Goal: Contribute content: Contribute content

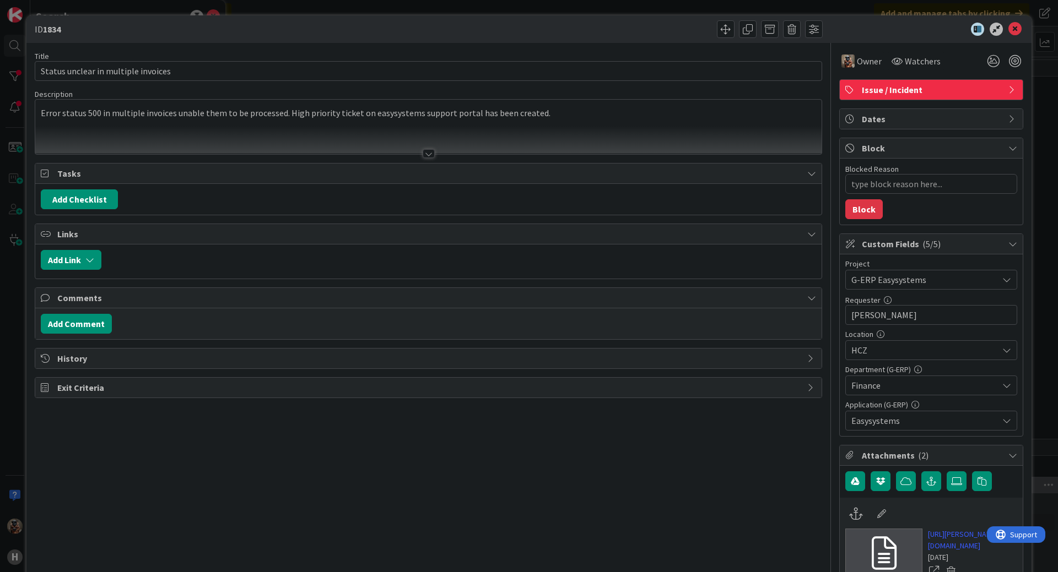
type textarea "x"
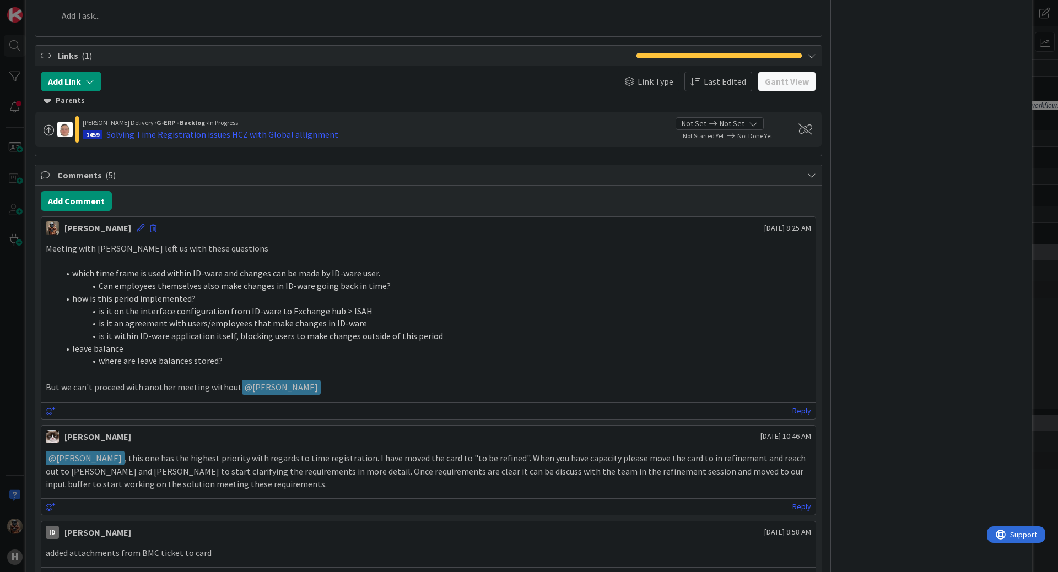
click at [1036, 109] on div "ID 1687 G-ERP - BFG Shared Service Designing Title 38 / 128 Add absence hours t…" at bounding box center [529, 286] width 1058 height 572
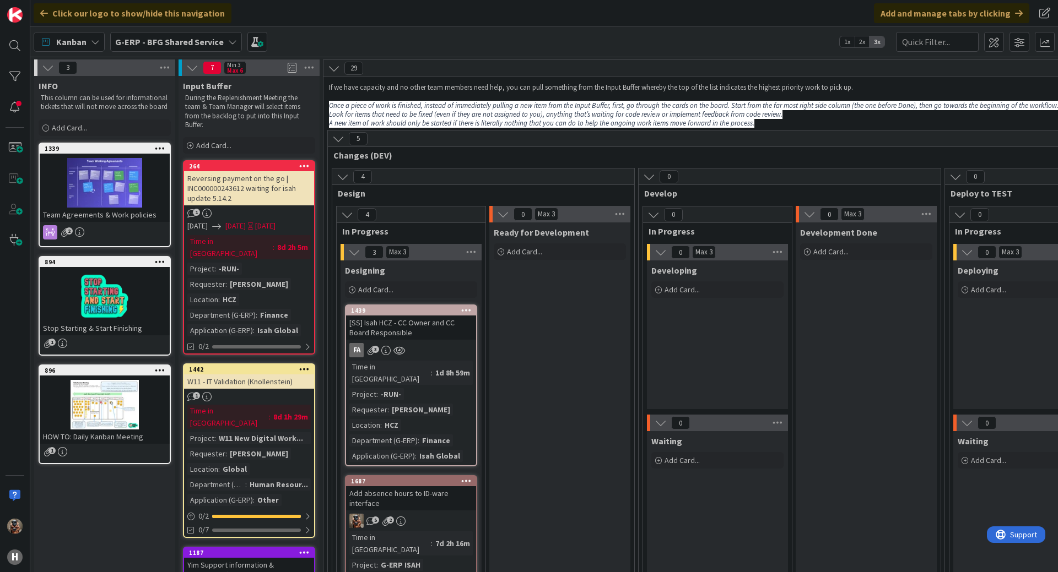
scroll to position [0, 166]
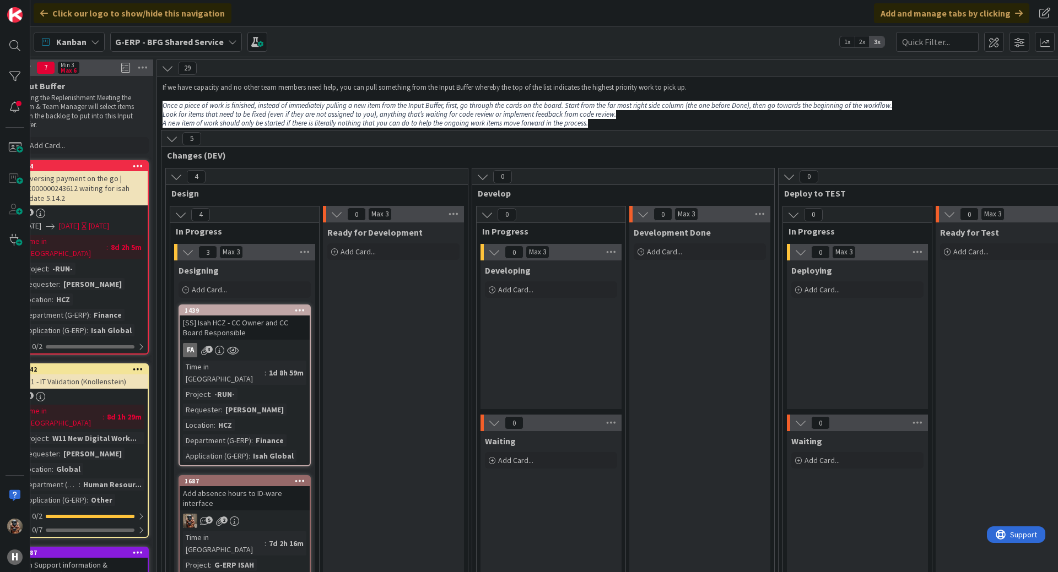
drag, startPoint x: 532, startPoint y: 346, endPoint x: 698, endPoint y: 336, distance: 166.7
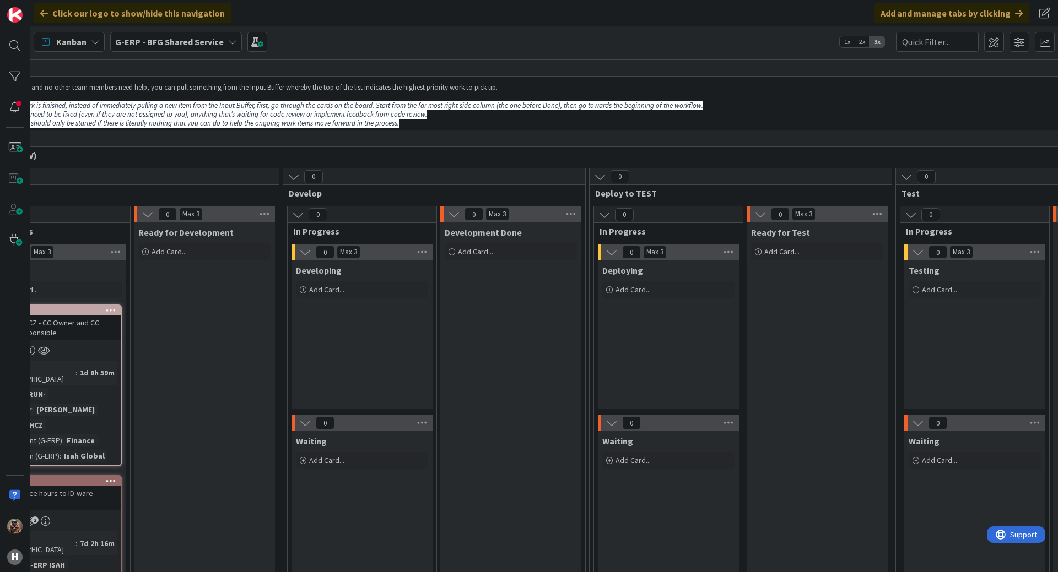
scroll to position [0, 0]
click at [162, 44] on b "G-ERP - BFG Shared Service" at bounding box center [169, 41] width 109 height 11
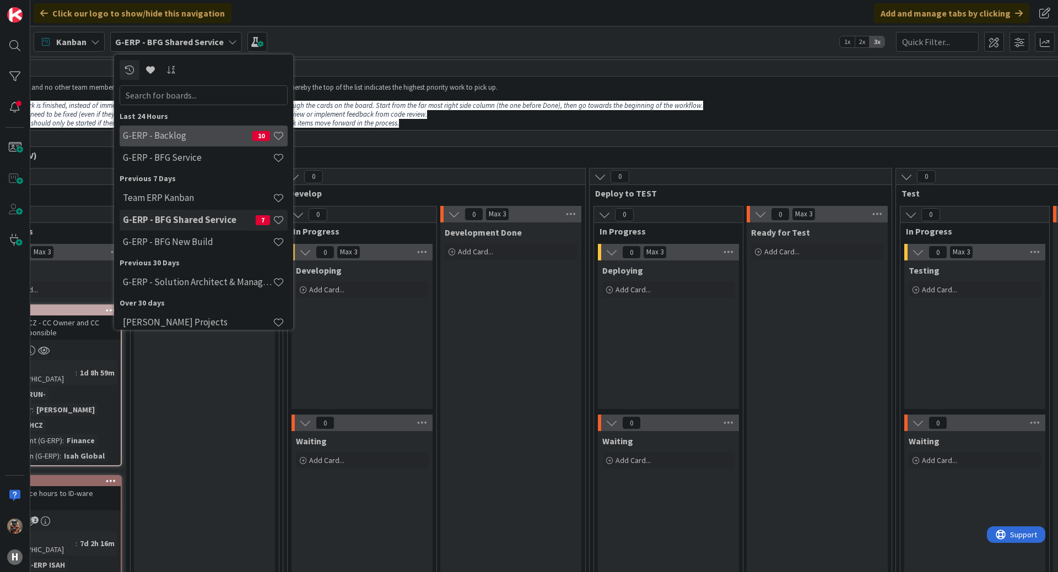
click at [197, 137] on h4 "G-ERP - Backlog" at bounding box center [187, 135] width 129 height 11
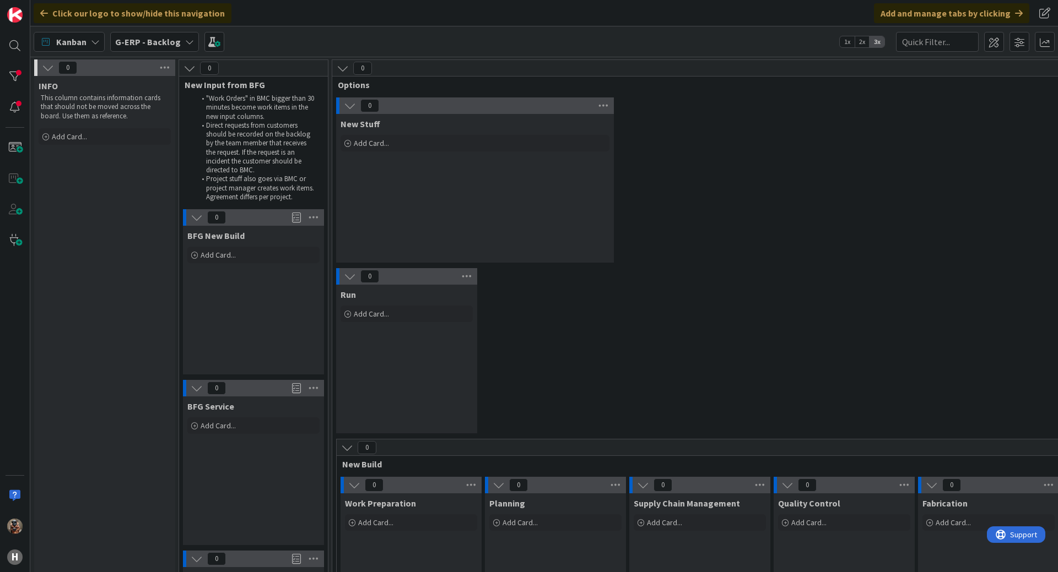
click at [964, 317] on div "0 Run Add Card..." at bounding box center [771, 353] width 875 height 171
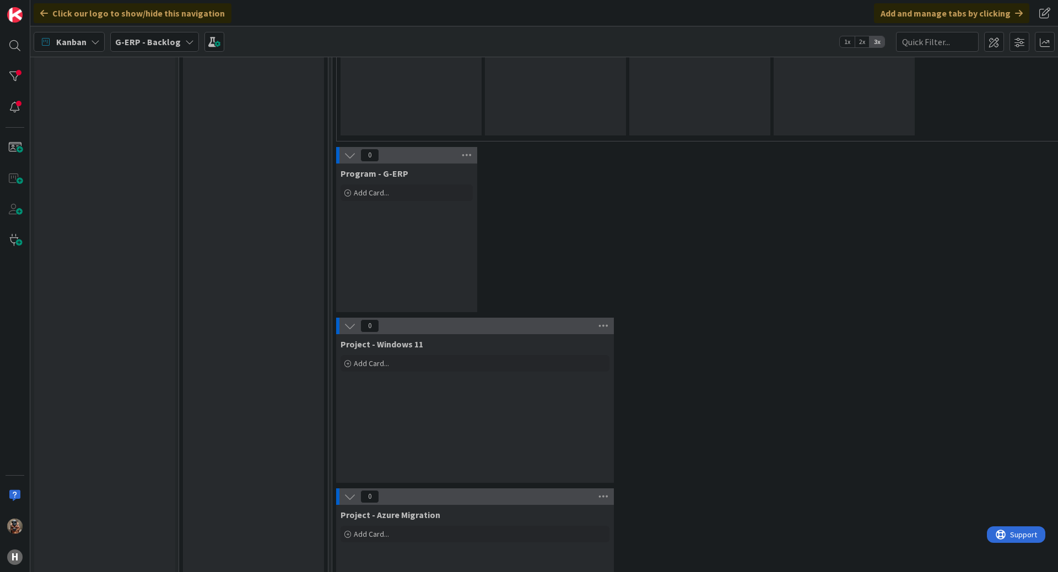
click at [241, 220] on div "BFG Shared Service Add Card..." at bounding box center [253, 228] width 141 height 1194
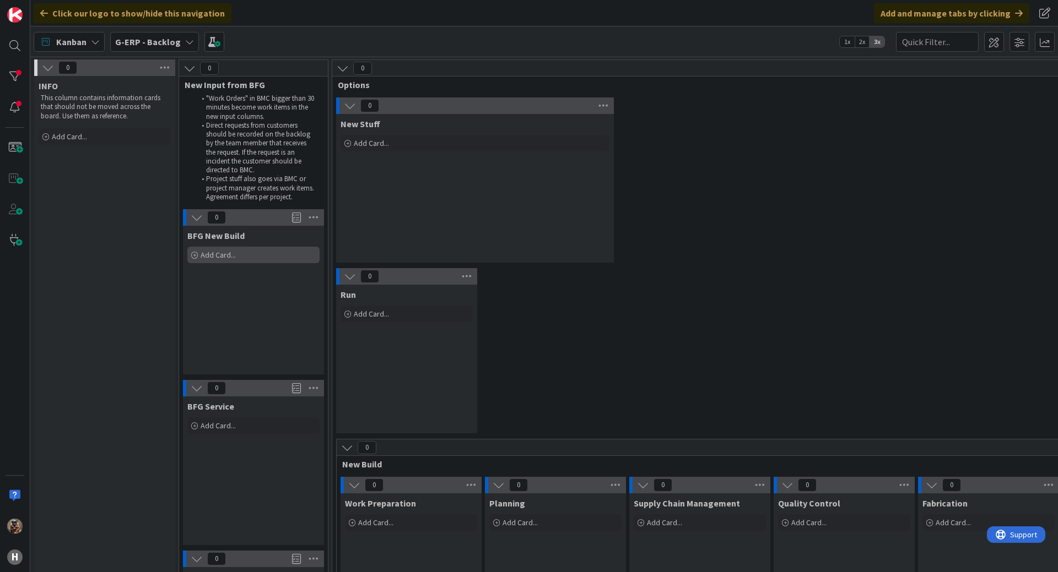
click at [243, 261] on div "Add Card..." at bounding box center [253, 255] width 132 height 17
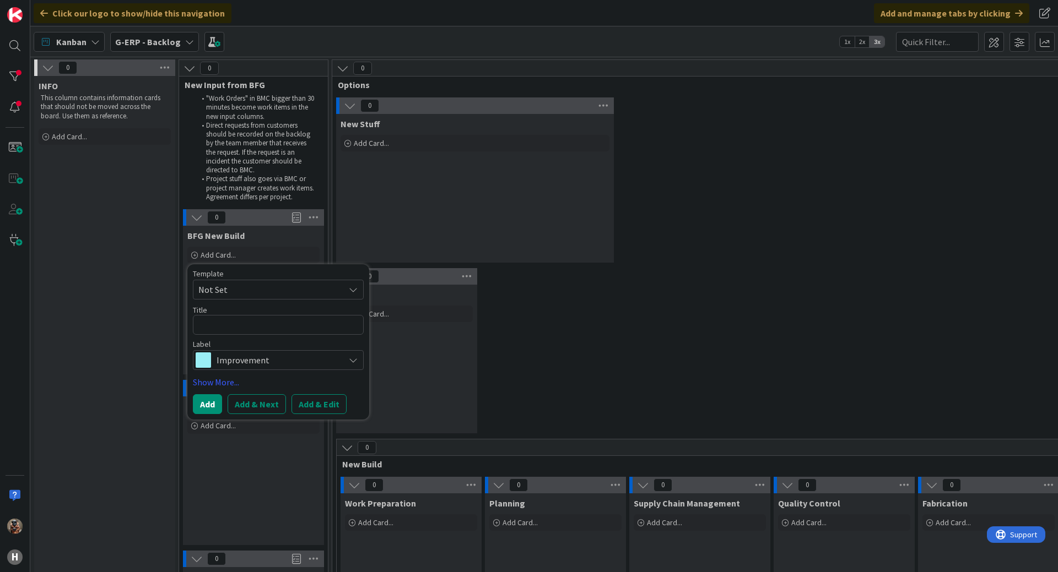
click at [254, 296] on span "Not Set" at bounding box center [267, 290] width 138 height 14
click at [256, 294] on span "Not Set" at bounding box center [267, 290] width 138 height 14
click at [252, 360] on span "Improvement" at bounding box center [277, 360] width 122 height 15
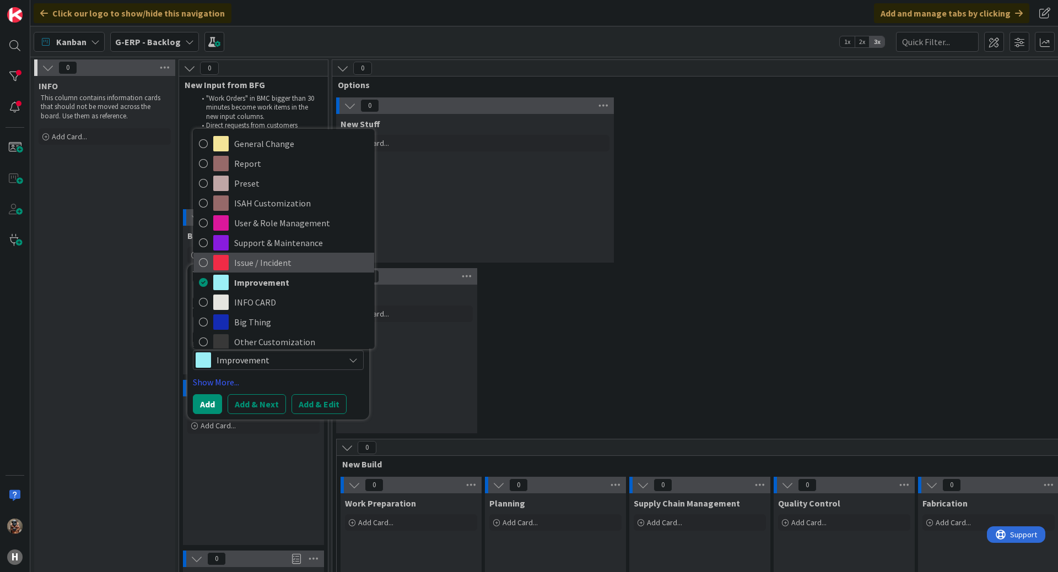
click at [269, 267] on span "Issue / Incident" at bounding box center [301, 262] width 134 height 17
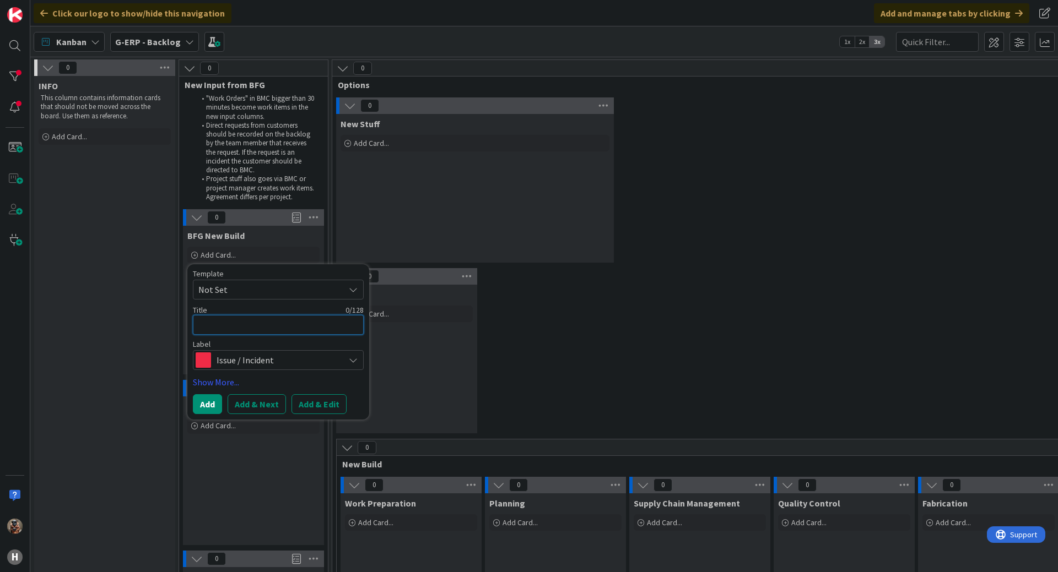
click at [241, 327] on textarea at bounding box center [278, 325] width 171 height 20
type textarea "x"
type textarea "U"
type textarea "x"
type textarea "Un"
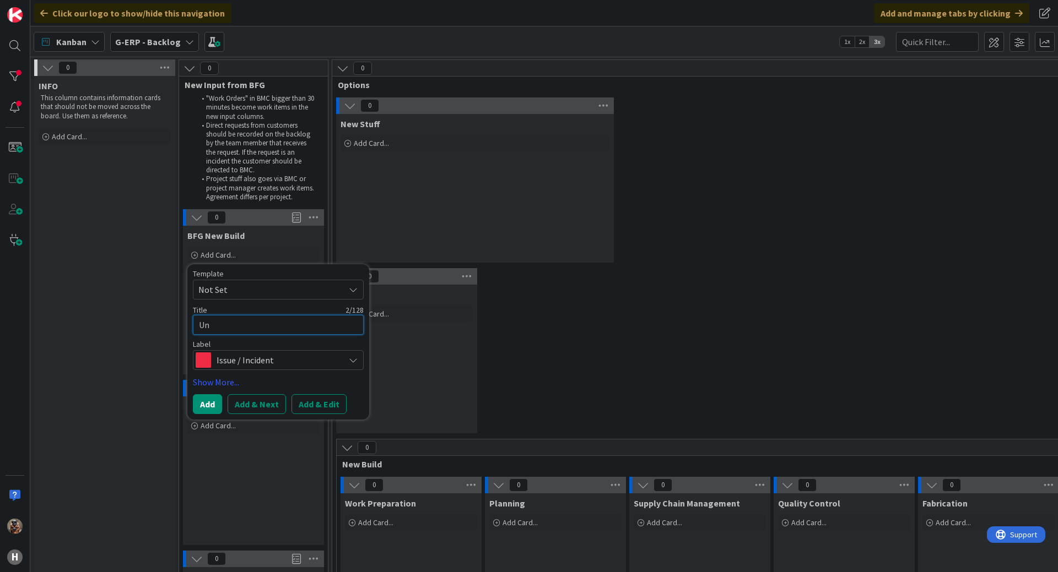
type textarea "x"
type textarea "Una"
type textarea "x"
type textarea "Unab"
type textarea "x"
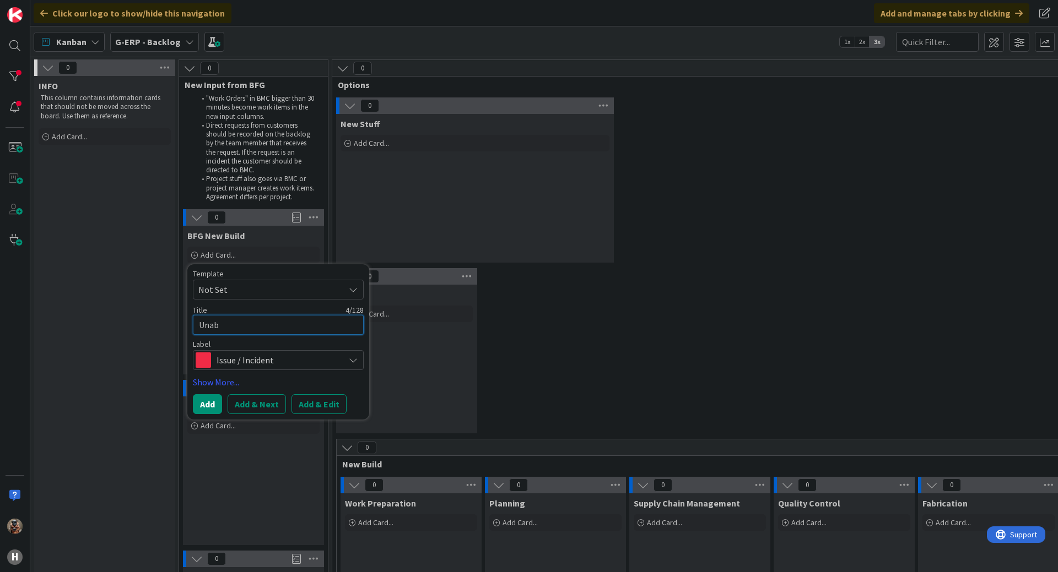
type textarea "Unabl"
type textarea "x"
type textarea "Unable"
type textarea "x"
type textarea "Unable"
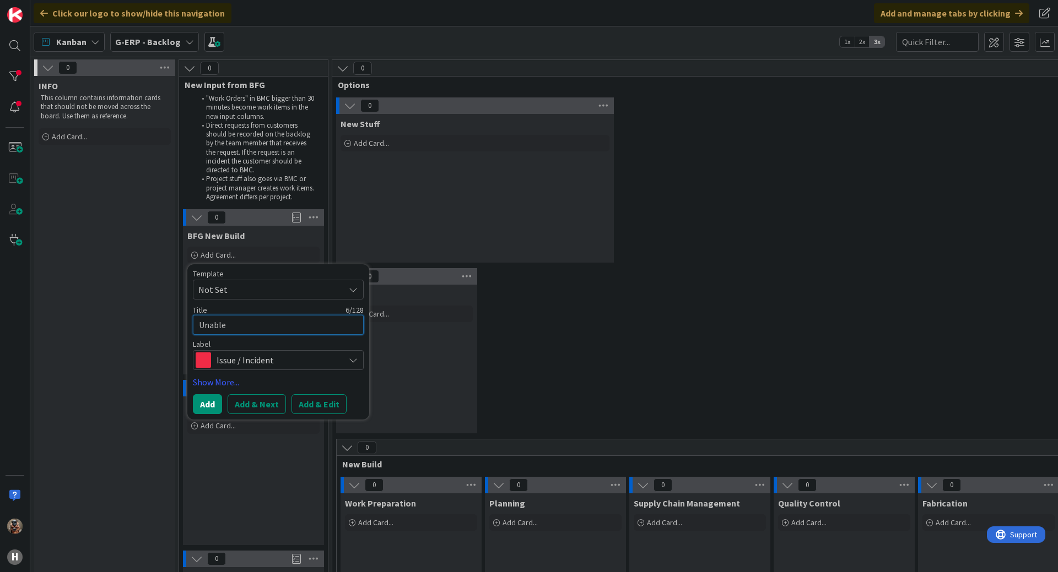
type textarea "x"
type textarea "Unable t"
type textarea "x"
type textarea "Unable to"
type textarea "x"
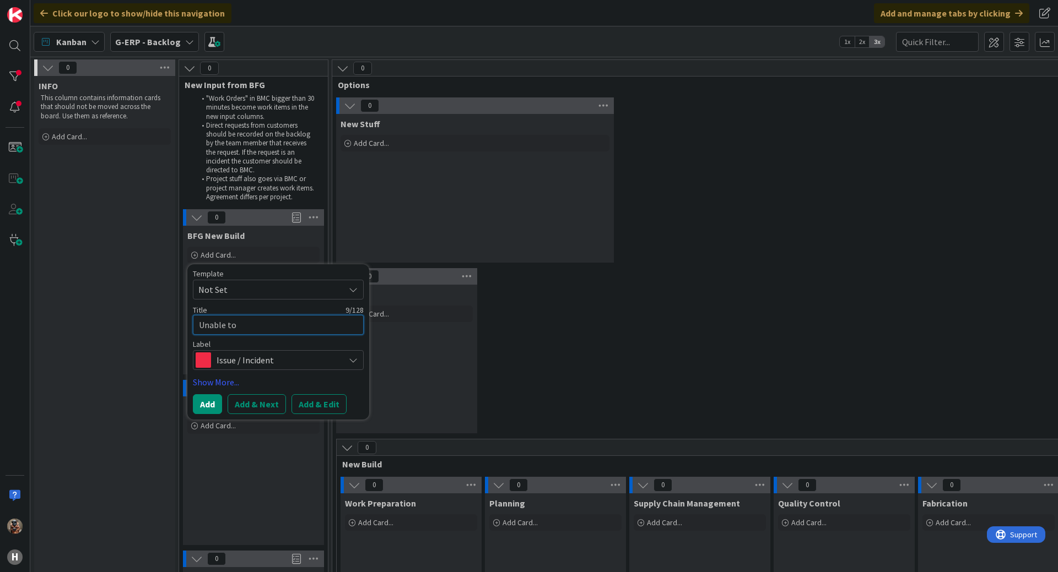
type textarea "Unable to"
type textarea "x"
type textarea "Unable to s"
type textarea "x"
type textarea "Unable to se"
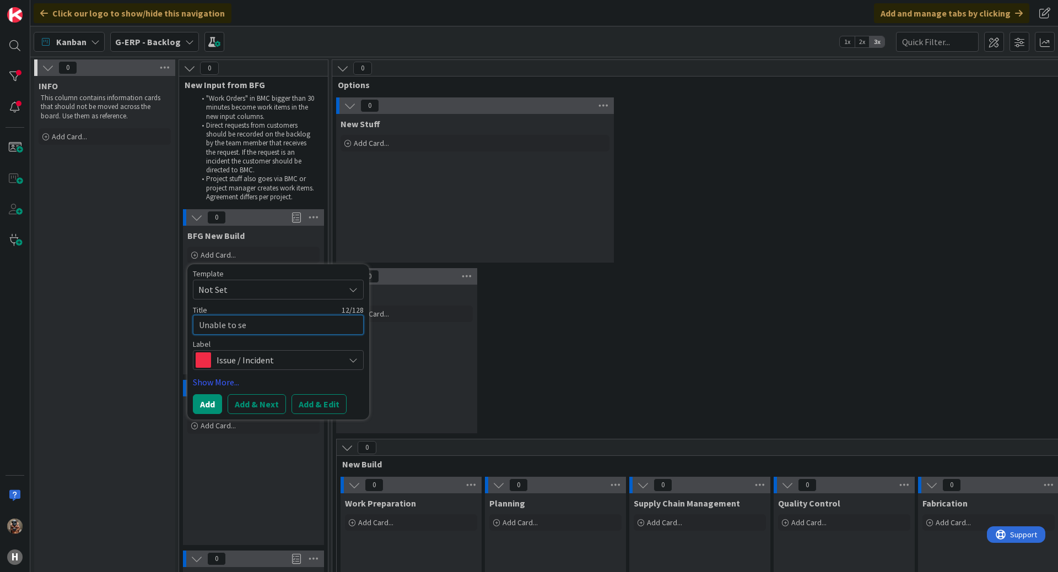
type textarea "x"
type textarea "Unable to sed"
type textarea "x"
type textarea "Unable to sed"
type textarea "x"
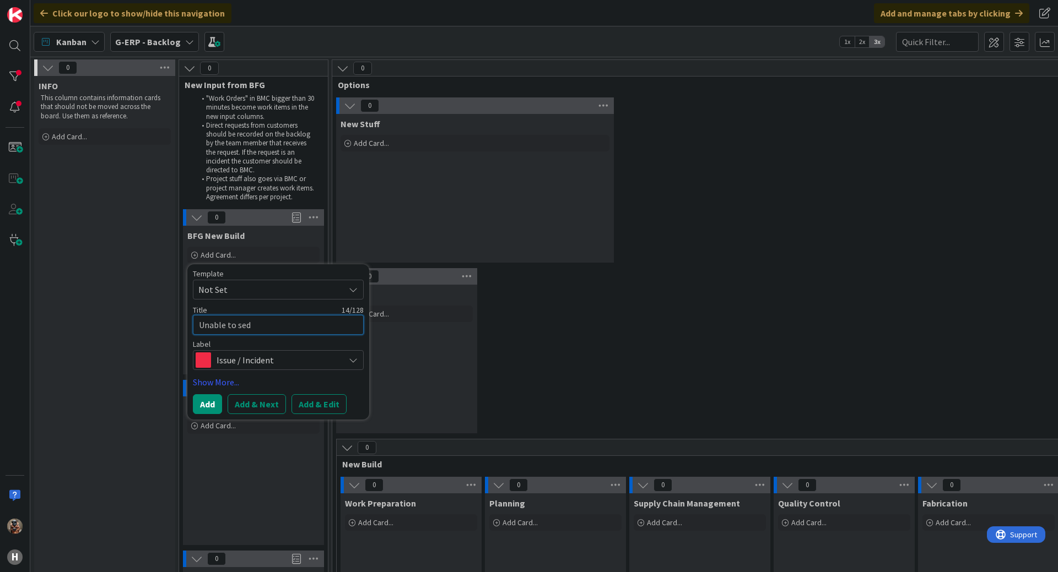
type textarea "Unable to sed"
type textarea "x"
type textarea "Unable to se"
type textarea "x"
type textarea "Unable to sen"
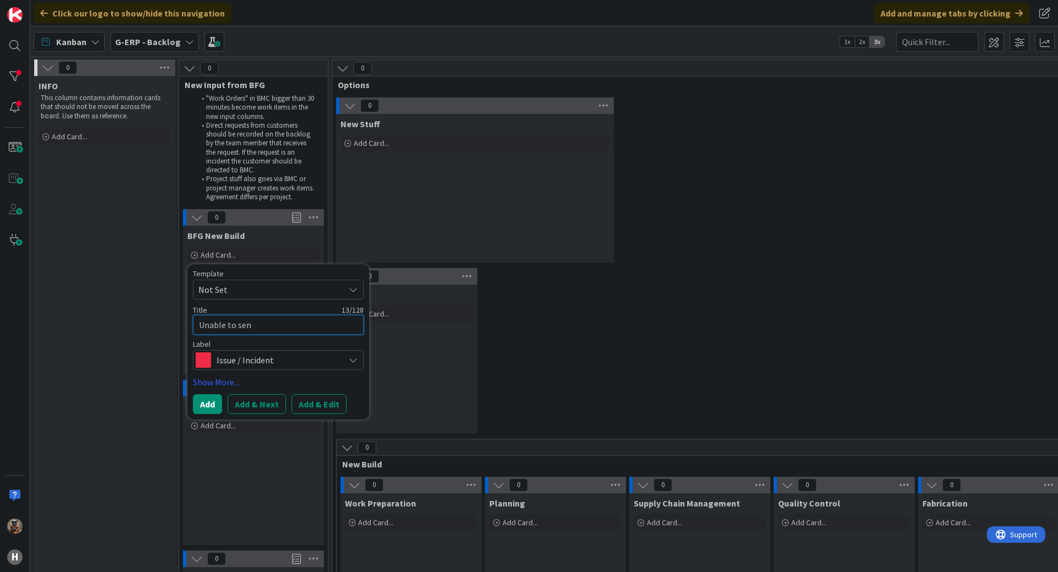
type textarea "x"
type textarea "Unable to send"
type textarea "x"
type textarea "Unable to send"
type textarea "x"
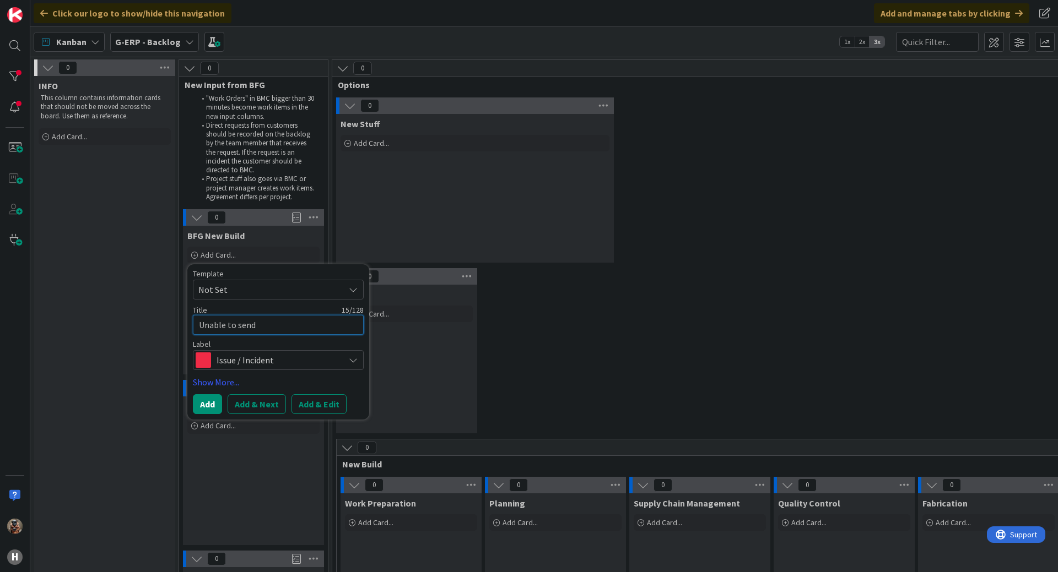
type textarea "Unable to send P"
type textarea "x"
type textarea "Unable to send [PERSON_NAME]"
type textarea "x"
type textarea "Unable to send [PERSON_NAME]"
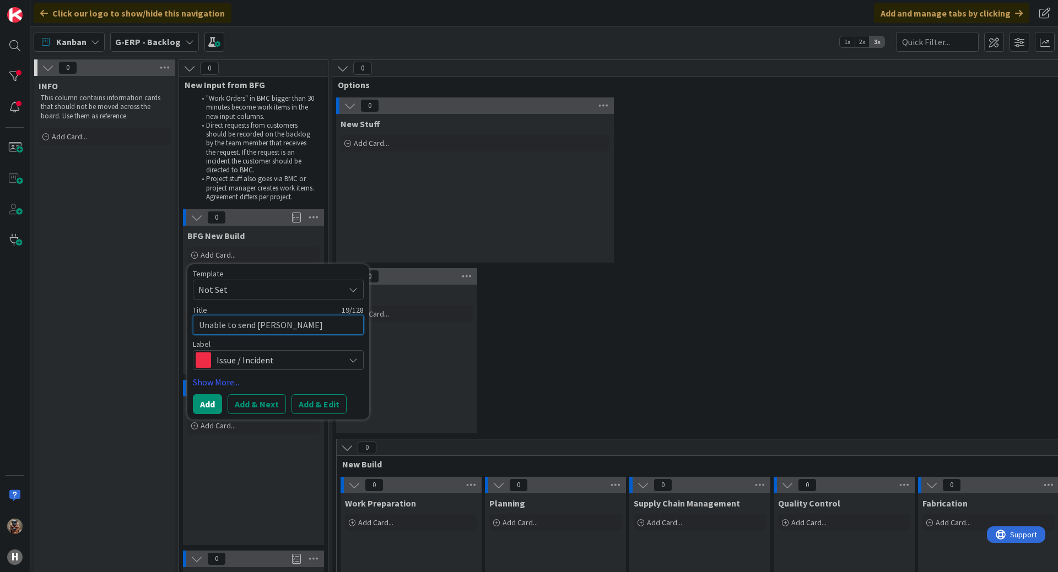
type textarea "x"
type textarea "Unable to send PO t"
type textarea "x"
type textarea "Unable to send PO to"
type textarea "x"
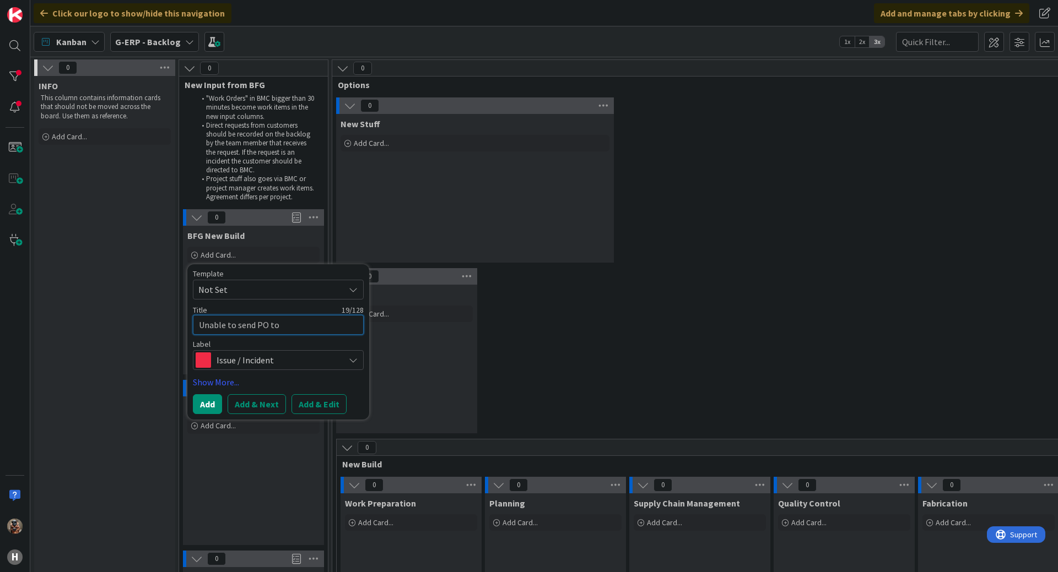
type textarea "Unable to send PO to"
type textarea "x"
type textarea "Unable to send PO to a"
type textarea "x"
type textarea "Unable to send PO to a"
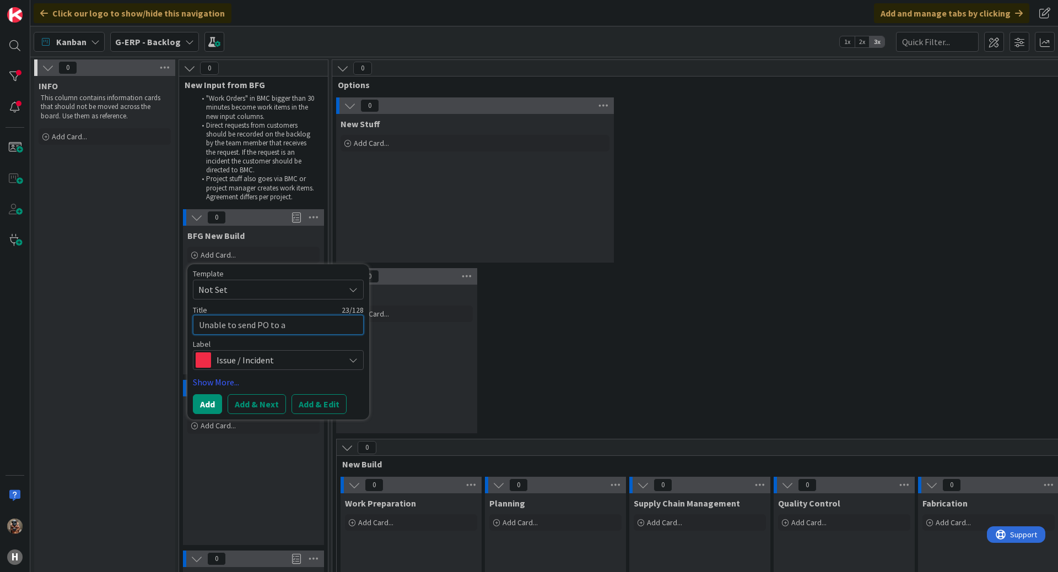
click at [269, 324] on textarea "Unable to send PO to a" at bounding box center [278, 325] width 171 height 20
click at [268, 326] on textarea "Unable to send PO to a" at bounding box center [278, 325] width 171 height 20
click at [267, 326] on textarea "Unable to send PO to a" at bounding box center [278, 325] width 171 height 20
type textarea "x"
click at [301, 327] on textarea "Unable to send POs to a" at bounding box center [278, 325] width 171 height 20
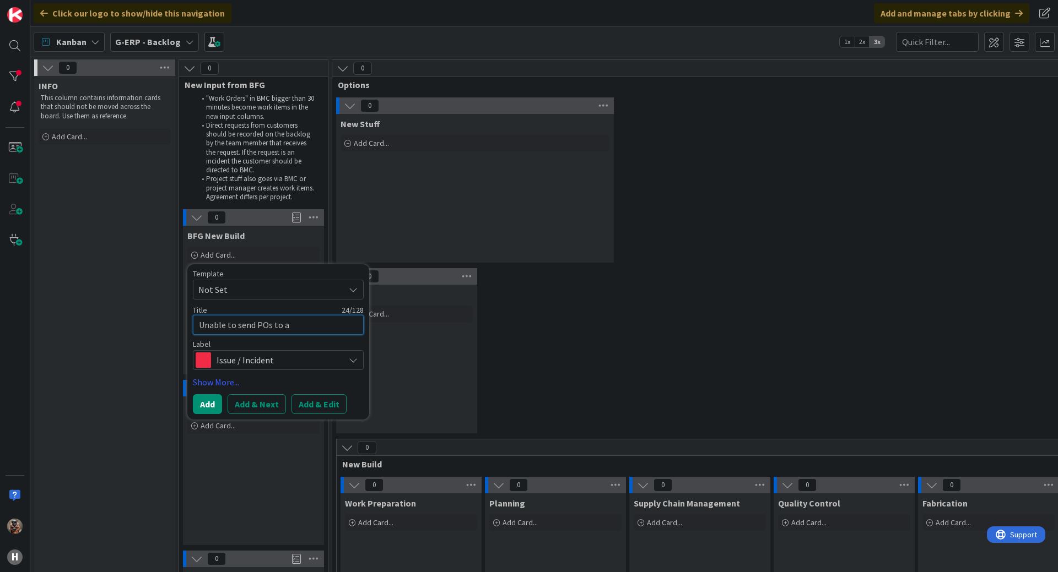
type textarea "Unable to send POs to a"
click at [340, 27] on div "Kanban G-ERP - Backlog 1x 2x 3x" at bounding box center [543, 41] width 1027 height 30
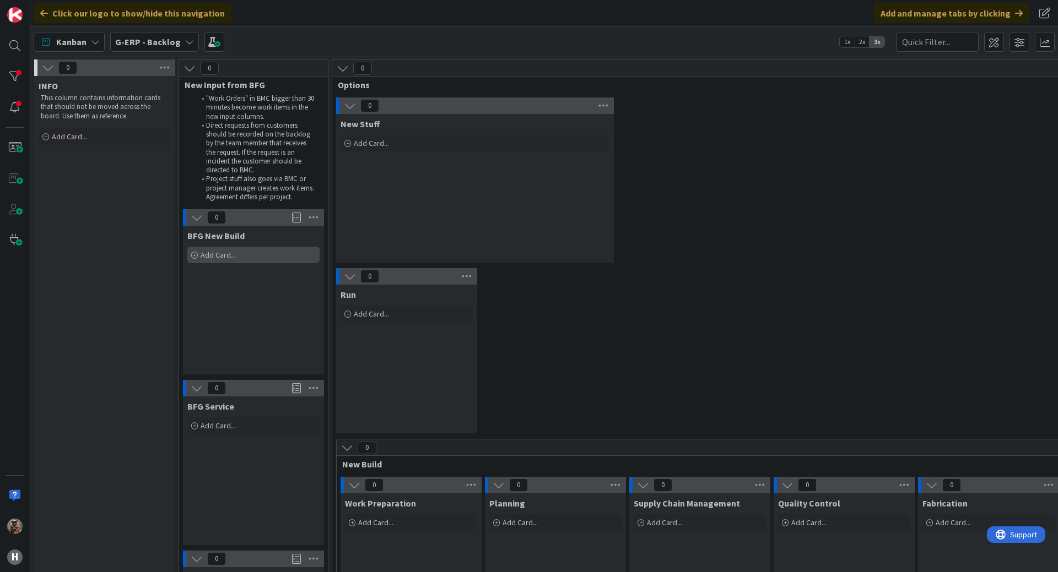
click at [265, 256] on div "Add Card..." at bounding box center [253, 255] width 132 height 17
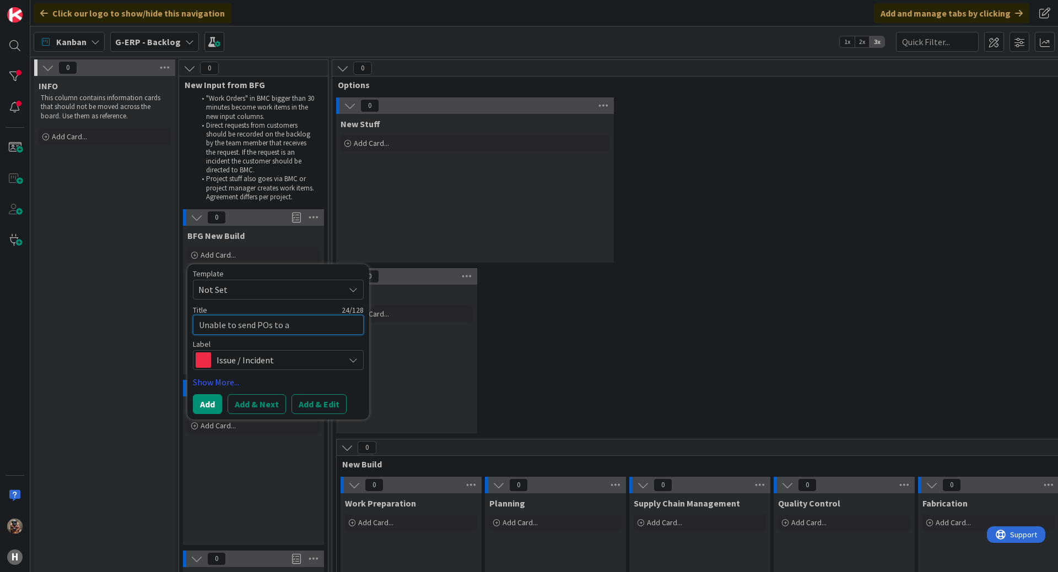
type textarea "x"
type textarea "Unable to send POs to"
type textarea "x"
type textarea "Unable to send POs"
type textarea "x"
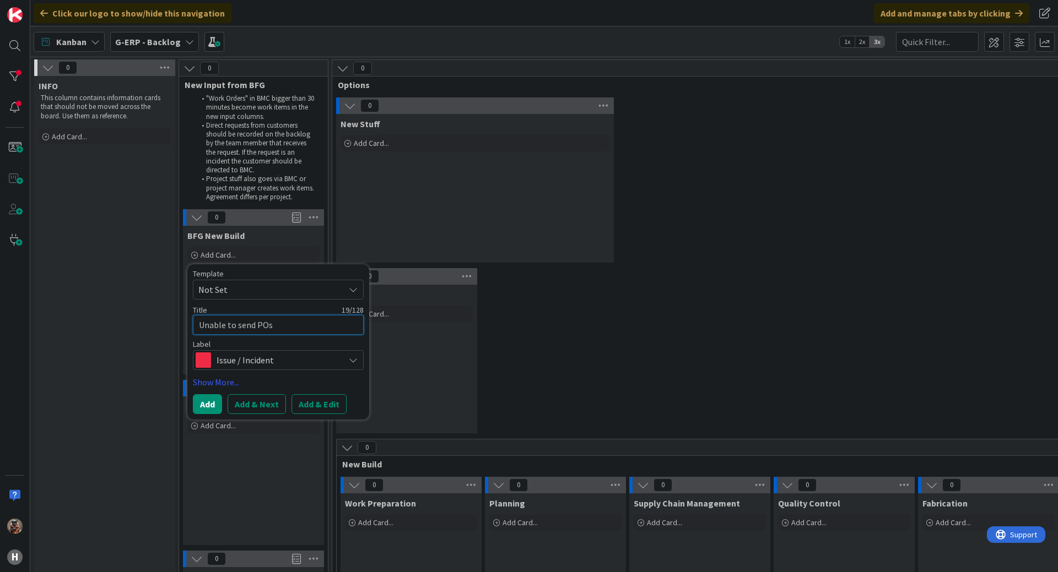
type textarea "Unable to send POs f"
type textarea "x"
type textarea "Unable to send POs fo"
type textarea "x"
type textarea "Unable to send POs for"
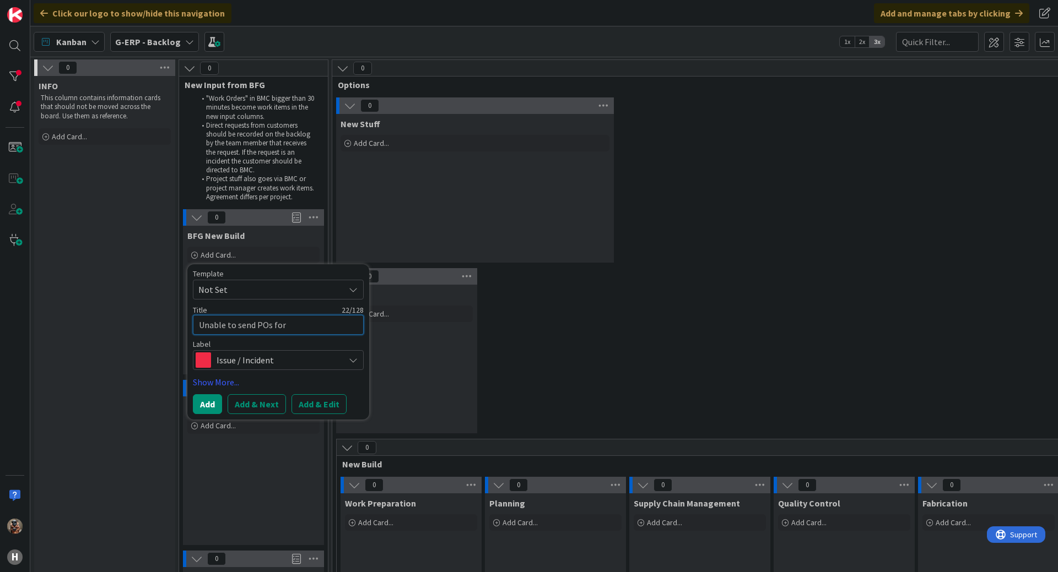
type textarea "x"
type textarea "Unable to send POs for"
type textarea "x"
type textarea "Unable to send POs for a"
type textarea "x"
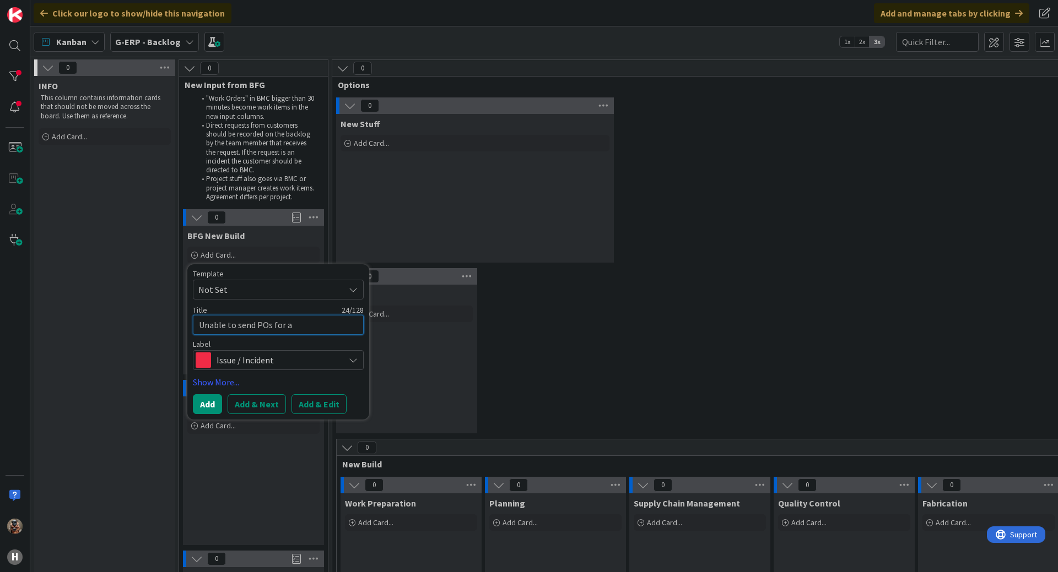
type textarea "Unable to send POs for a"
type textarea "x"
type textarea "Unable to send POs for a a"
type textarea "x"
type textarea "Unable to send POs for a ap"
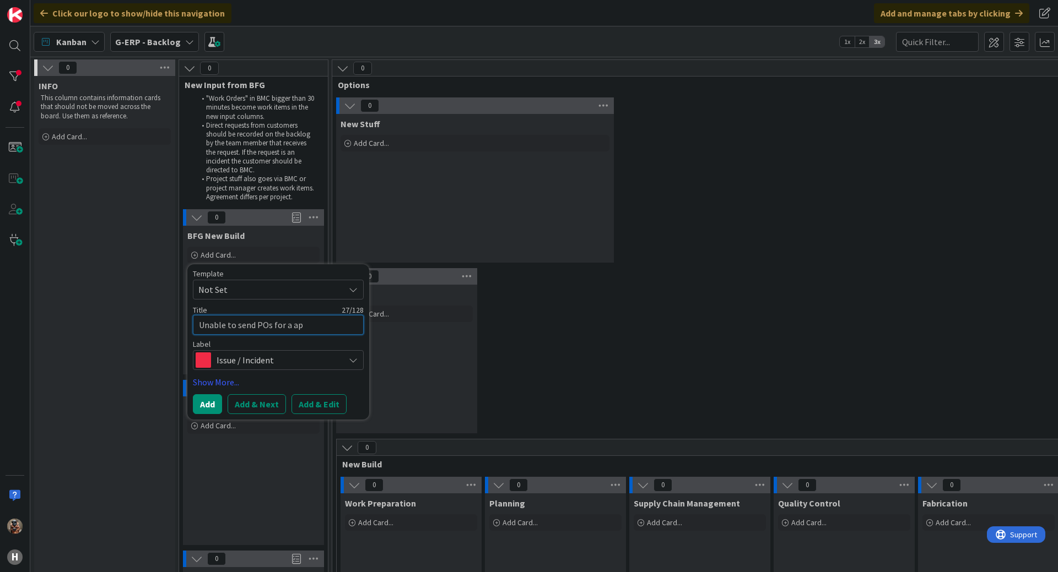
type textarea "x"
type textarea "Unable to send POs for a app"
type textarea "x"
type textarea "Unable to send POs for a appr"
type textarea "x"
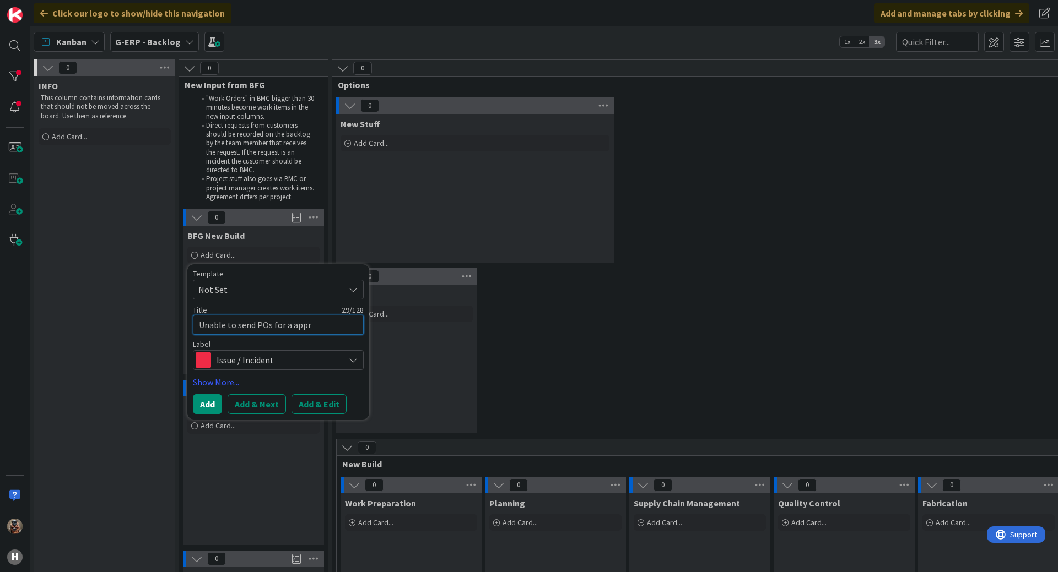
type textarea "Unable to send POs for a appro"
type textarea "x"
type textarea "Unable to send POs for a approv"
type textarea "x"
type textarea "Unable to send POs for a approva"
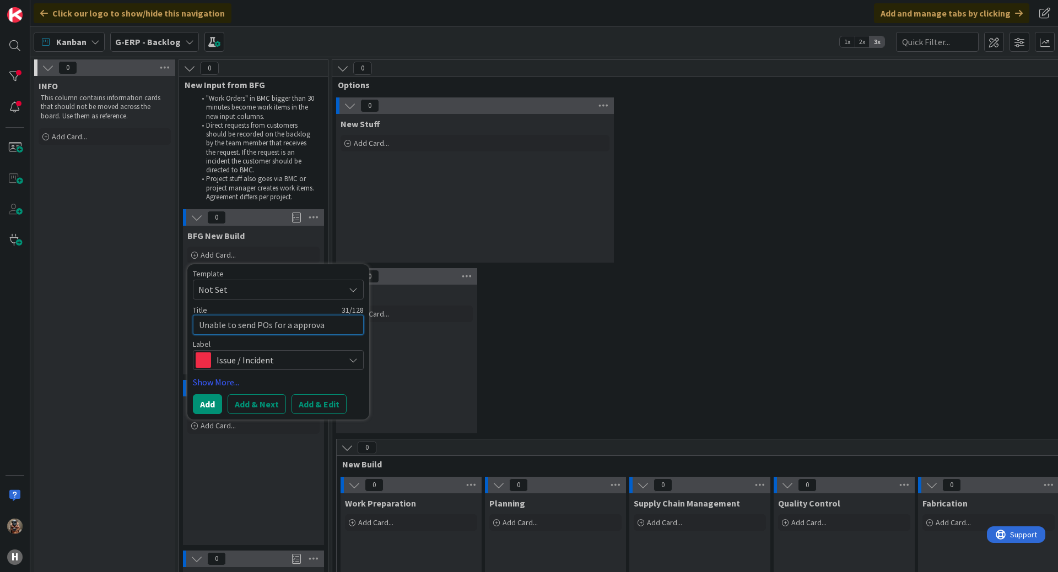
type textarea "x"
type textarea "Unable to send POs for a approval"
type textarea "x"
type textarea "Unable to send POs for a approval"
click at [313, 411] on button "Add & Edit" at bounding box center [318, 404] width 55 height 20
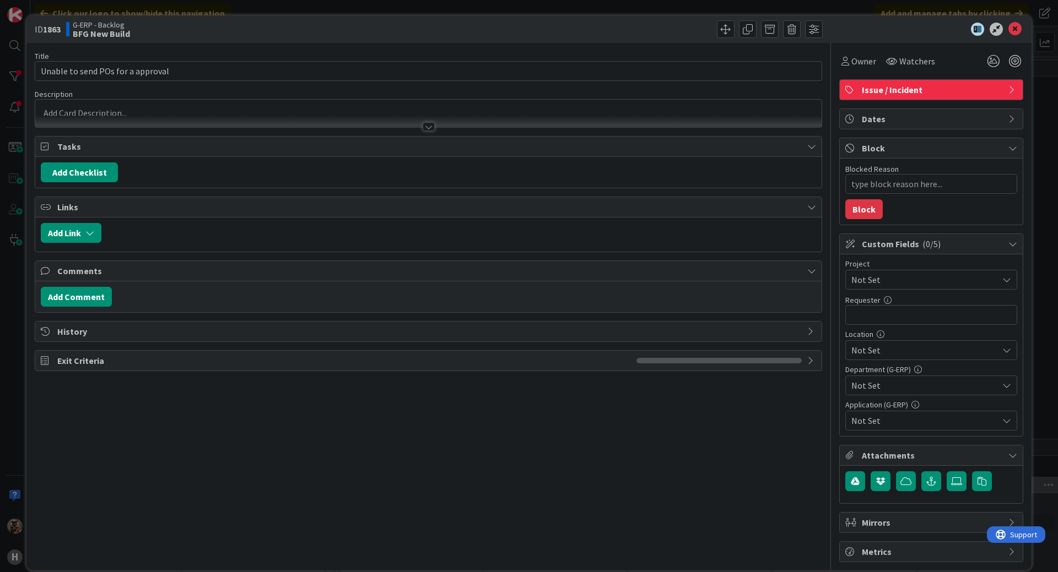
type textarea "x"
click at [75, 109] on div at bounding box center [428, 114] width 786 height 28
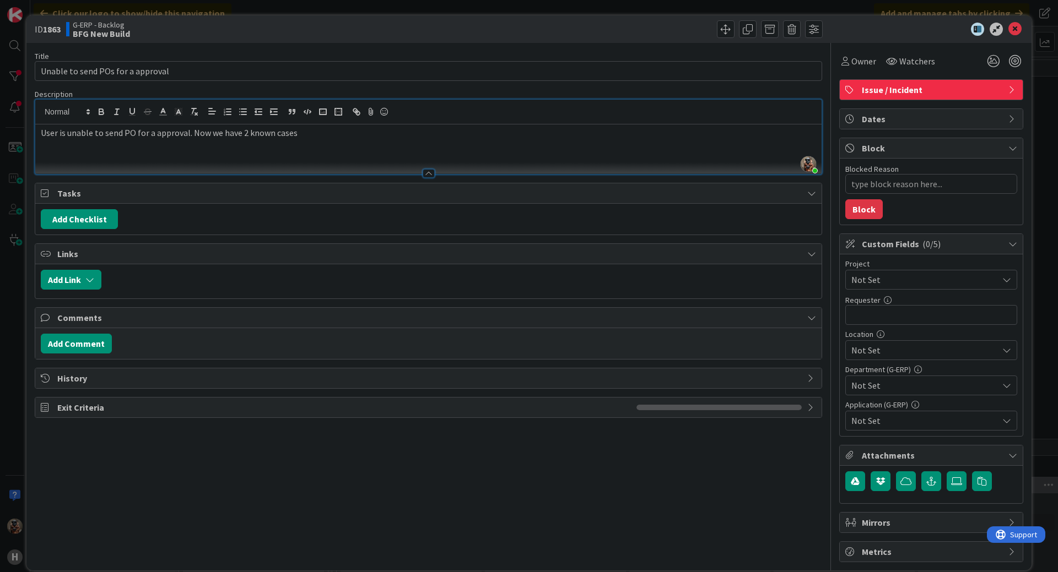
click at [169, 166] on div at bounding box center [428, 168] width 786 height 12
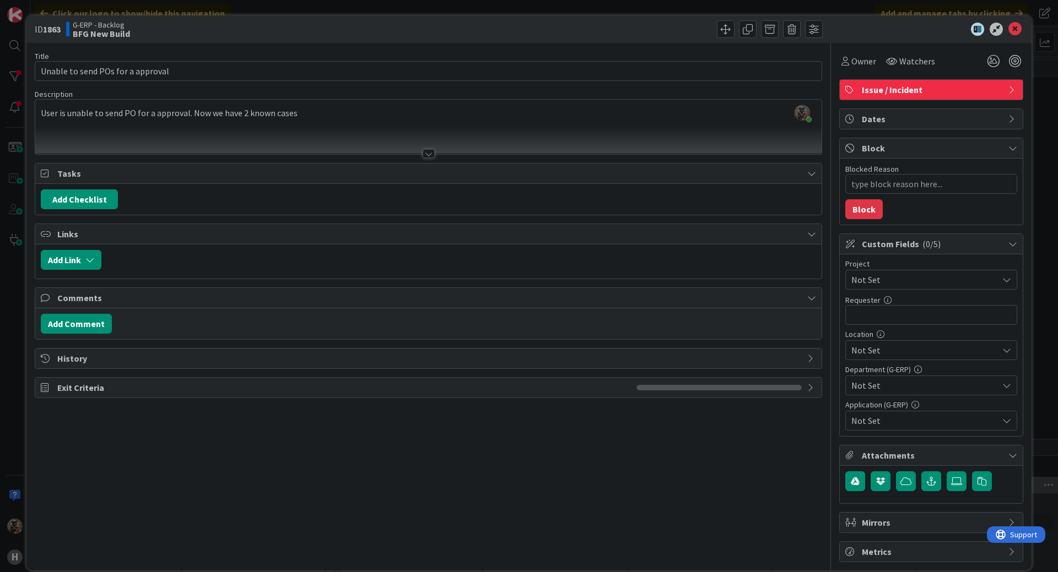
click at [231, 140] on div at bounding box center [428, 140] width 786 height 28
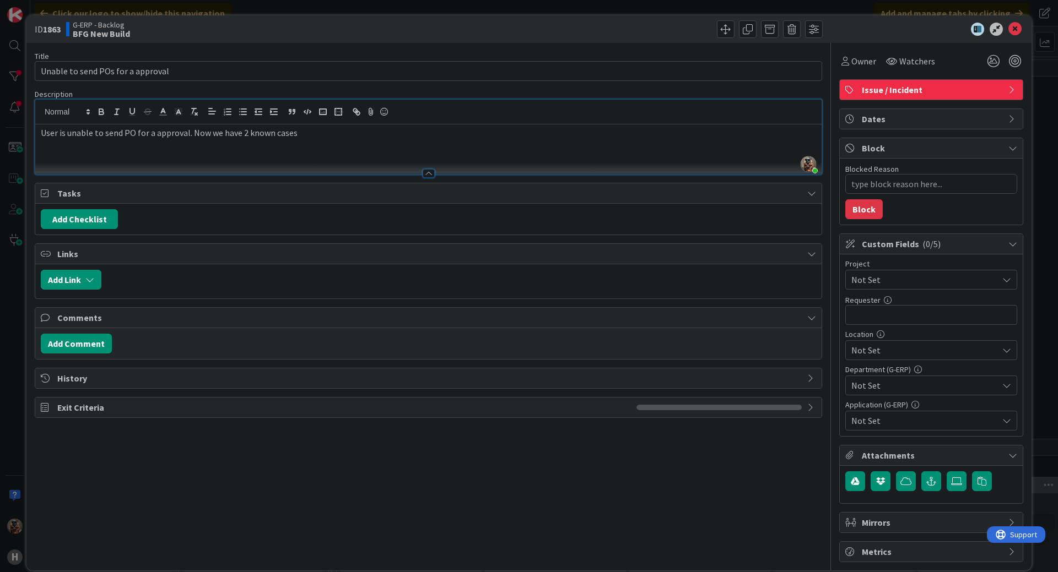
click at [308, 139] on p "User is unable to send PO for a approval. Now we have 2 known cases" at bounding box center [428, 133] width 775 height 13
drag, startPoint x: 631, startPoint y: 137, endPoint x: 621, endPoint y: 135, distance: 9.5
click at [631, 137] on p "User is unable to send PO for a approval. Now we have 2 known cases POc0005278 …" at bounding box center [428, 133] width 775 height 13
type textarea "x"
click at [926, 481] on icon "button" at bounding box center [931, 481] width 10 height 9
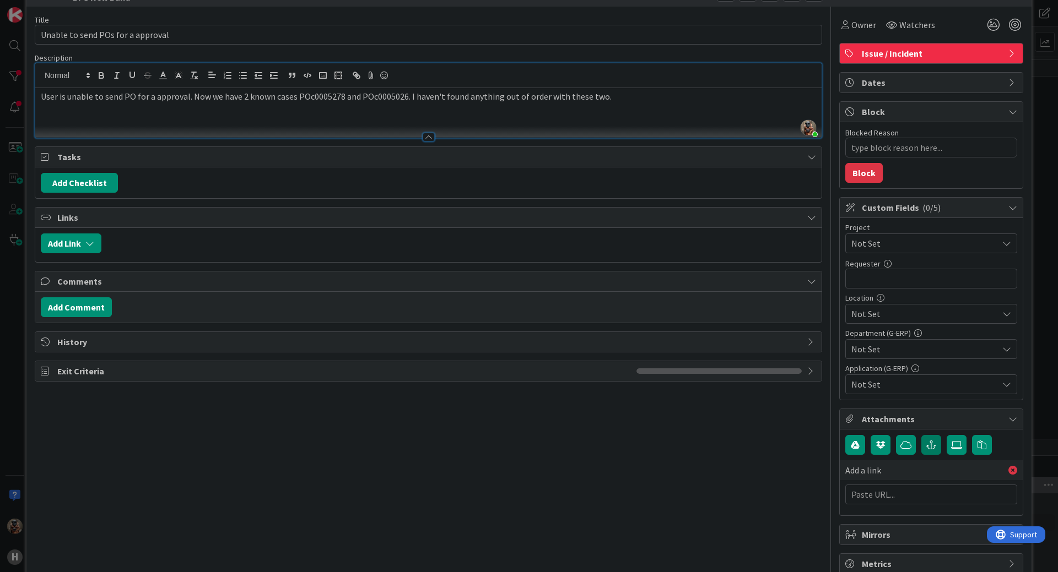
scroll to position [62, 0]
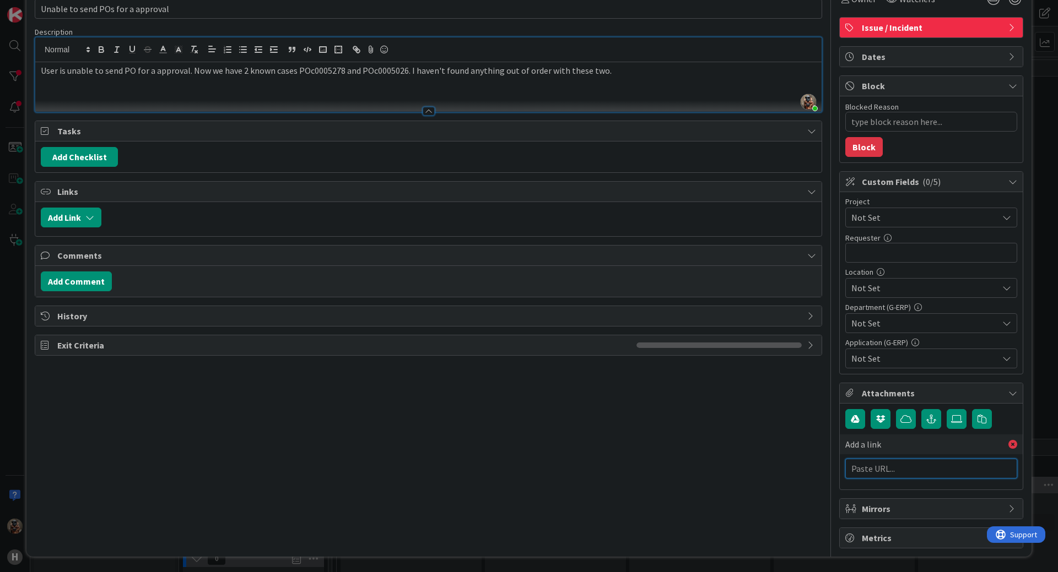
click at [902, 465] on input "text" at bounding box center [931, 469] width 172 height 20
click at [901, 475] on input "text" at bounding box center [931, 469] width 172 height 20
paste input "[URL][PERSON_NAME][DOMAIN_NAME]"
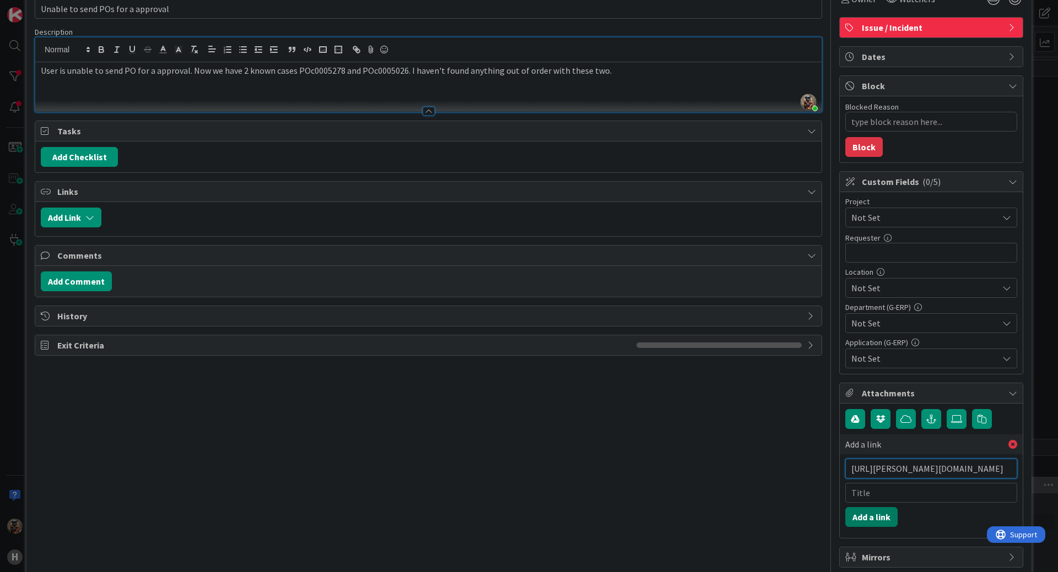
type input "[URL][PERSON_NAME][DOMAIN_NAME]"
click at [870, 520] on button "Add a link" at bounding box center [871, 517] width 52 height 20
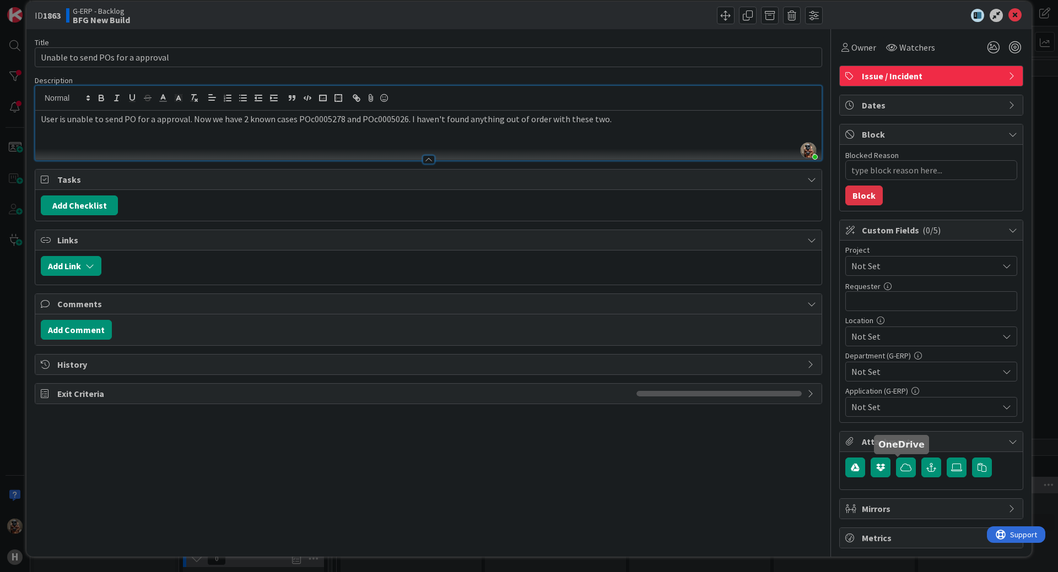
scroll to position [62, 0]
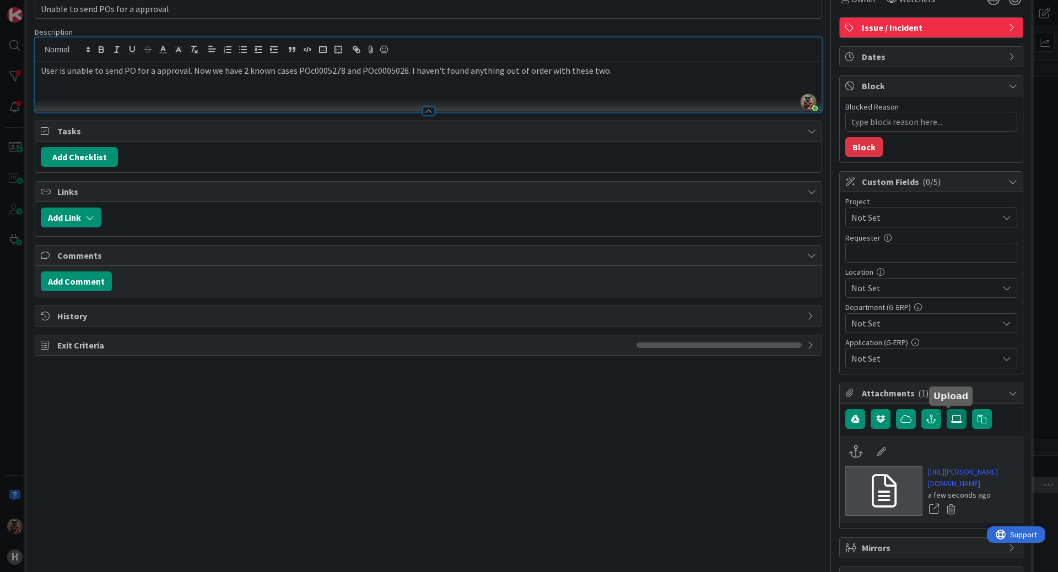
click at [951, 417] on icon at bounding box center [956, 419] width 11 height 9
click at [946, 409] on input "file" at bounding box center [946, 409] width 0 height 0
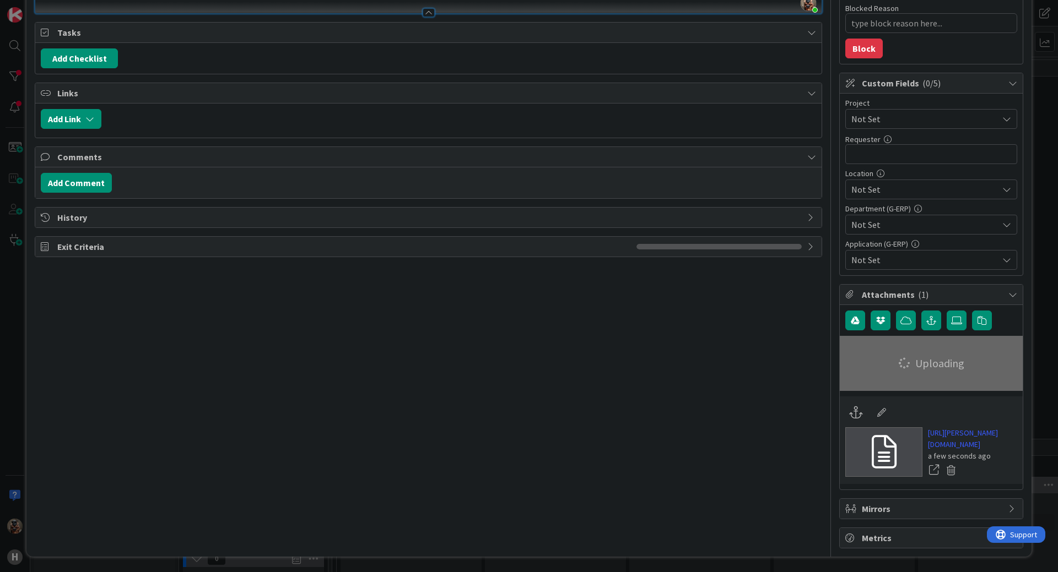
scroll to position [0, 0]
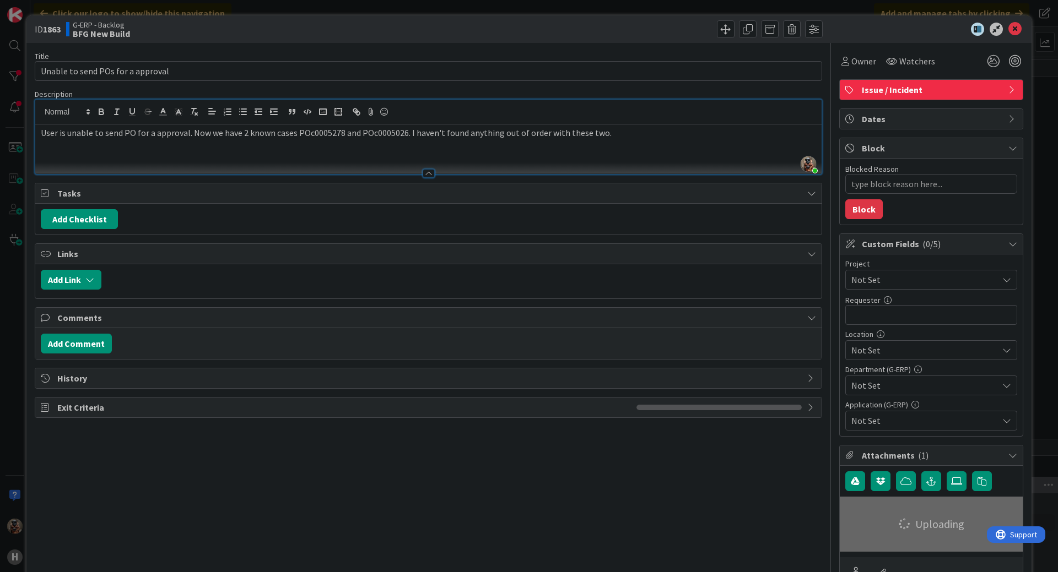
type textarea "x"
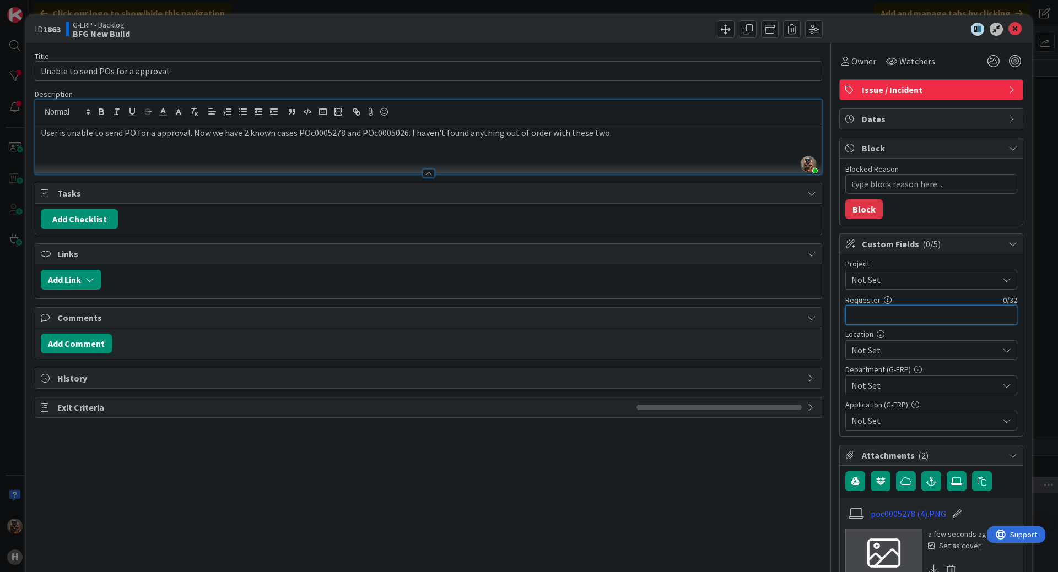
click at [900, 316] on input "text" at bounding box center [931, 315] width 172 height 20
type input "Kala"
click at [948, 285] on span "Not Set" at bounding box center [921, 279] width 141 height 15
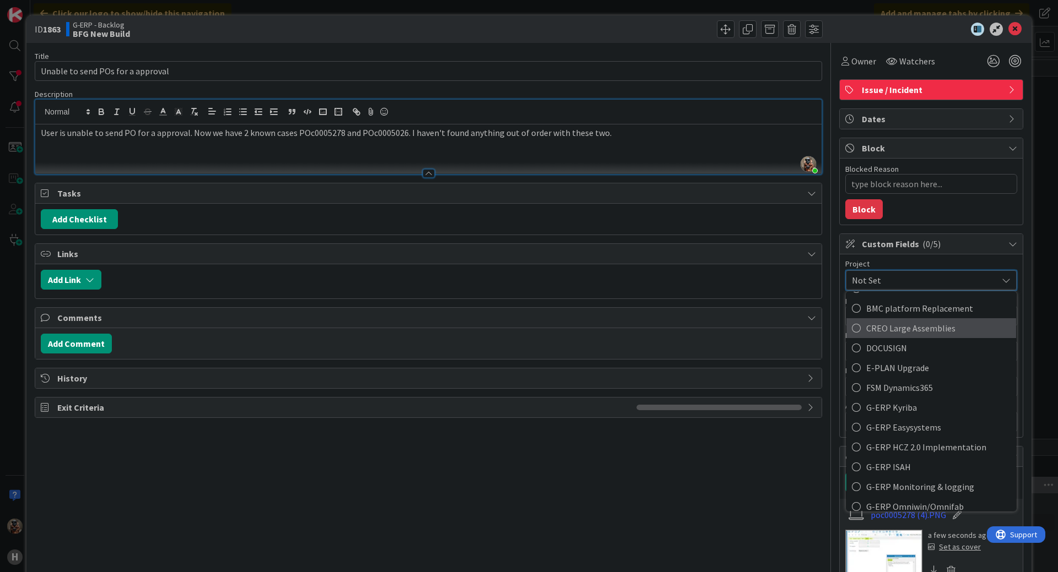
scroll to position [330, 0]
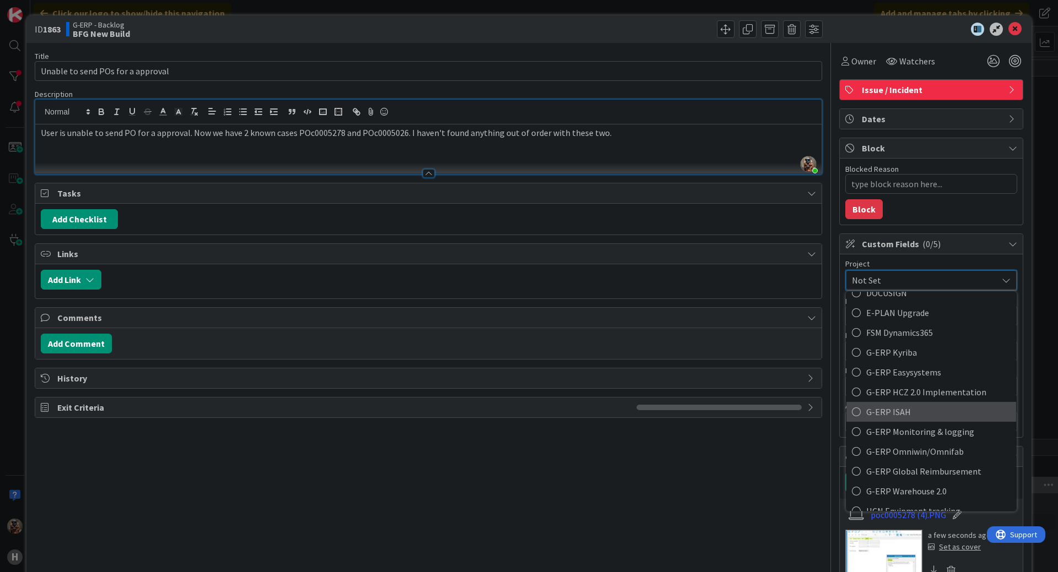
click at [898, 418] on span "G-ERP ISAH" at bounding box center [938, 412] width 144 height 17
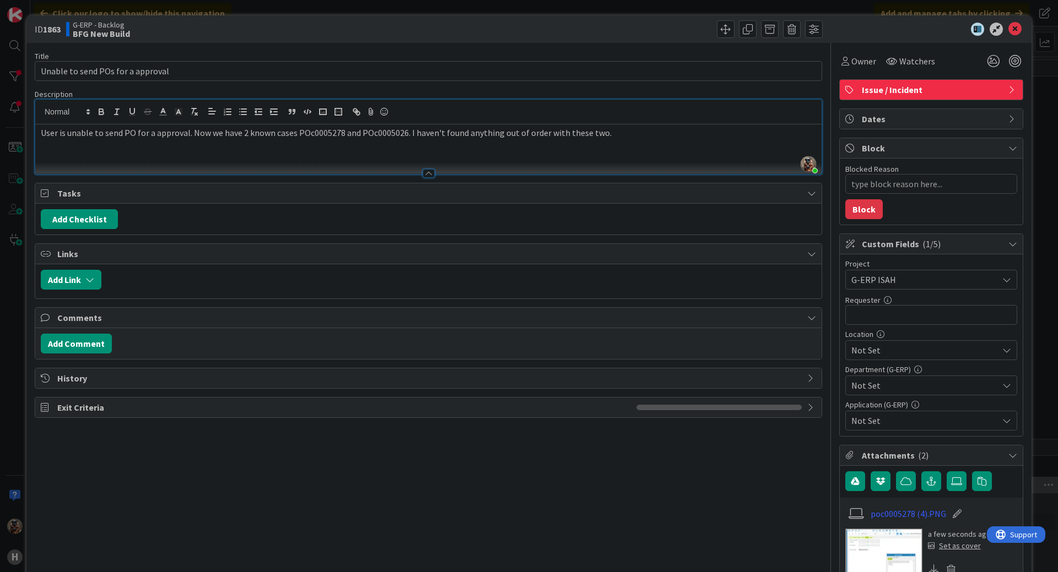
type textarea "x"
click at [882, 314] on input "text" at bounding box center [931, 315] width 172 height 20
type input "Klara"
type textarea "x"
type input "[PERSON_NAME]"
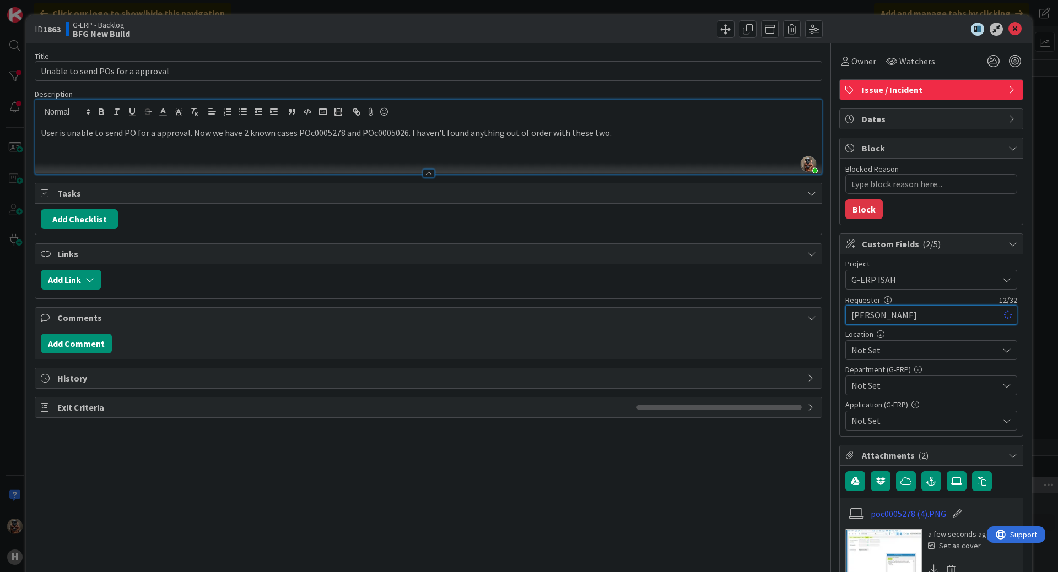
type textarea "x"
type input "[PERSON_NAME]"
click at [895, 350] on span "Not Set" at bounding box center [924, 350] width 147 height 13
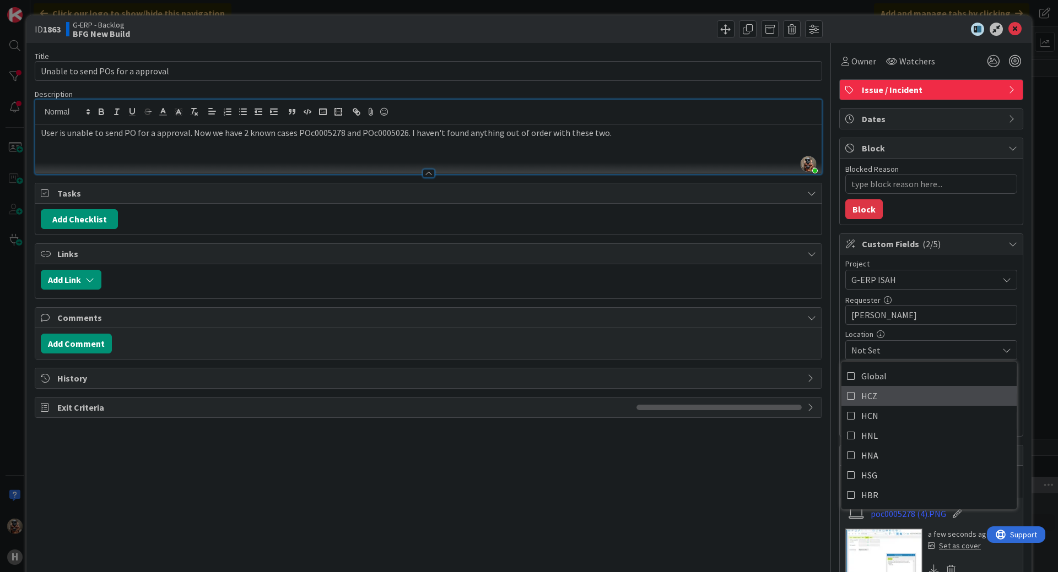
click at [865, 398] on span "HCZ" at bounding box center [869, 396] width 16 height 17
click at [761, 485] on div "Title 34 / 128 Unable to send POs for a approval Description [PERSON_NAME] join…" at bounding box center [428, 392] width 787 height 698
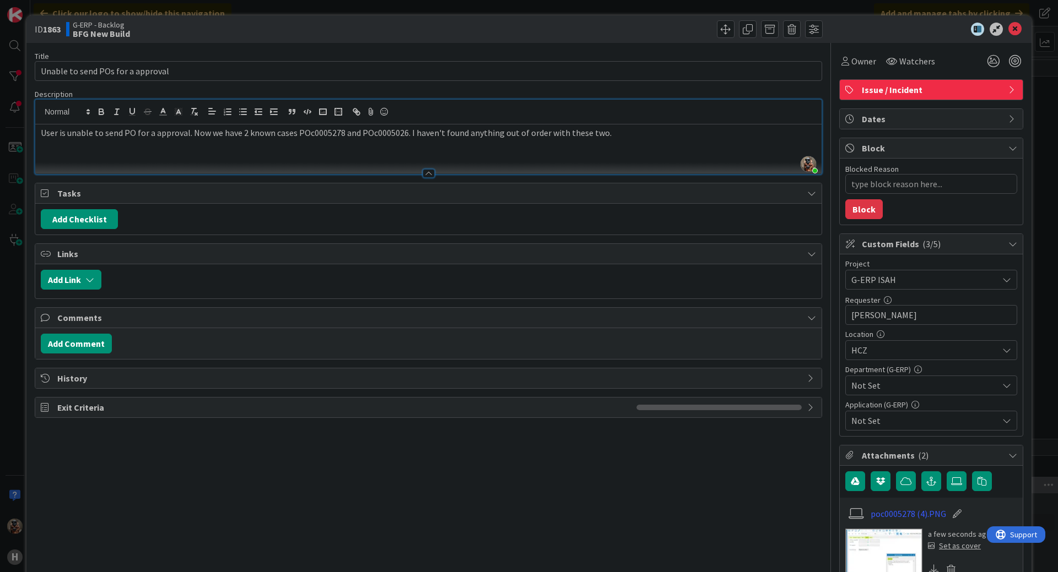
click at [871, 381] on span "Not Set" at bounding box center [924, 385] width 147 height 13
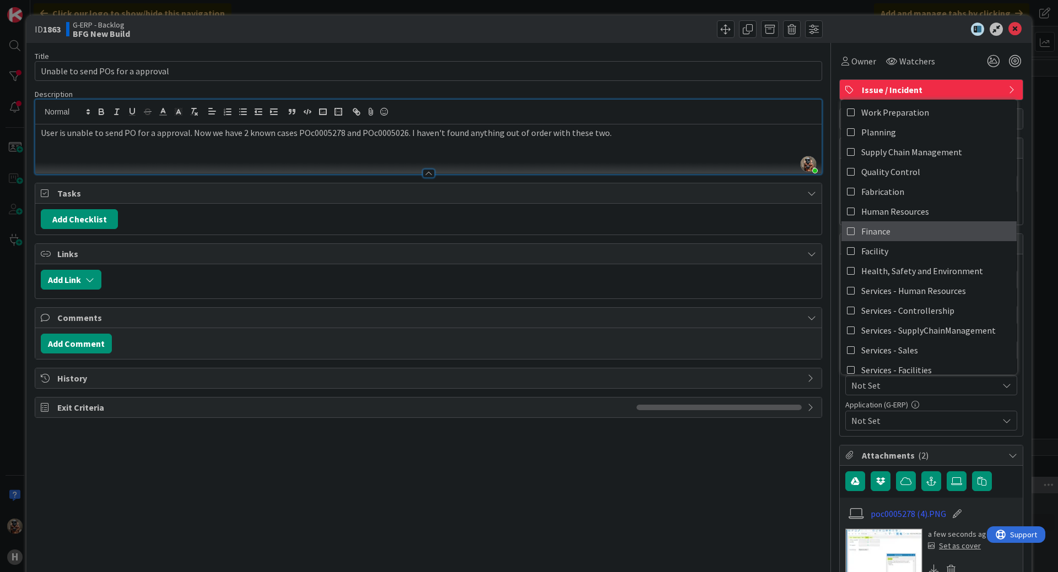
scroll to position [0, 0]
click at [869, 230] on span "Finance" at bounding box center [875, 233] width 29 height 17
click at [862, 417] on span "Not Set" at bounding box center [924, 420] width 147 height 13
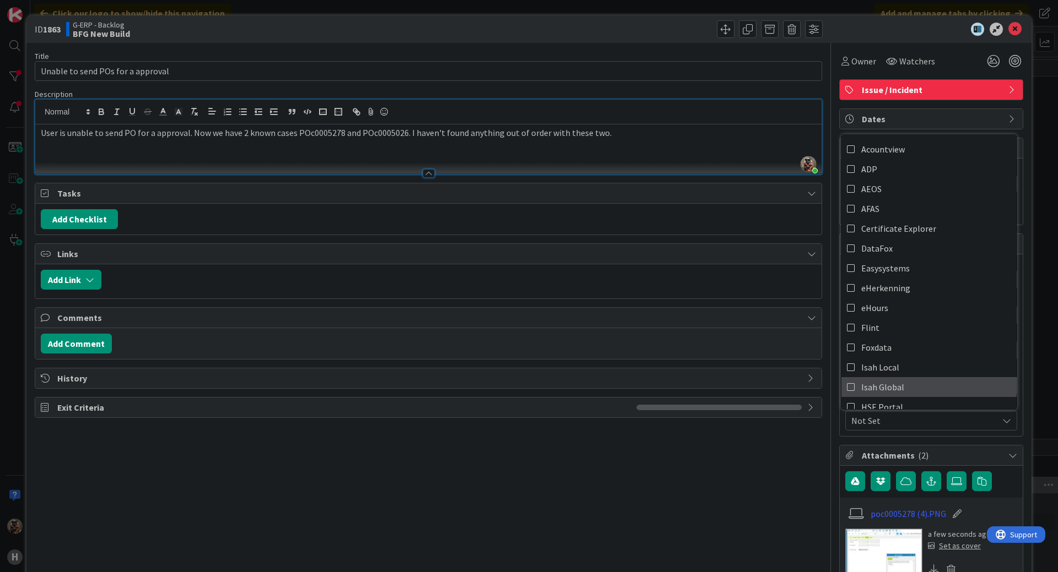
click at [886, 377] on link "Isah Global" at bounding box center [928, 387] width 175 height 20
type textarea "x"
click at [658, 485] on div "Title 34 / 128 Unable to send POs for a approval Description [PERSON_NAME] join…" at bounding box center [428, 392] width 787 height 698
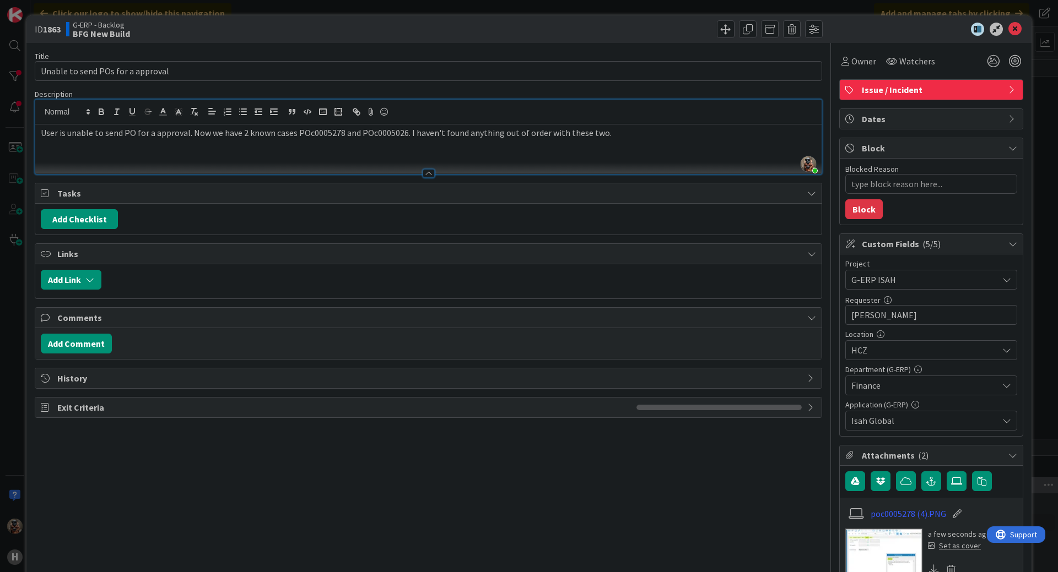
click at [623, 142] on div "User is unable to send PO for a approval. Now we have 2 known cases POc0005278 …" at bounding box center [428, 149] width 786 height 50
click at [46, 29] on b "1863" at bounding box center [52, 29] width 18 height 11
drag, startPoint x: 46, startPoint y: 29, endPoint x: 36, endPoint y: 33, distance: 10.6
click at [36, 33] on span "ID 1863" at bounding box center [48, 29] width 26 height 13
copy span "ID 1863"
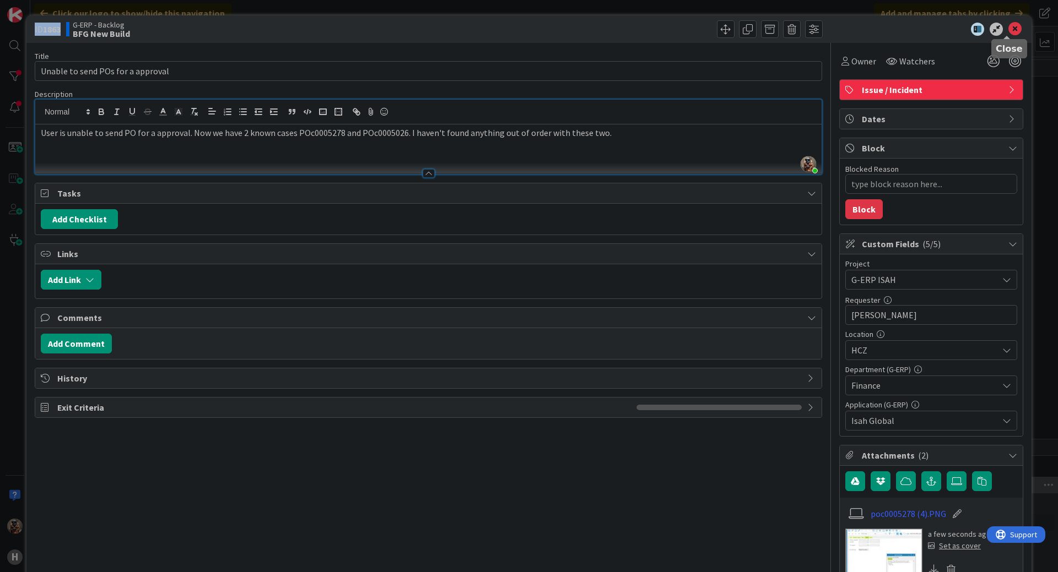
click at [1009, 26] on icon at bounding box center [1014, 29] width 13 height 13
